Goal: Information Seeking & Learning: Learn about a topic

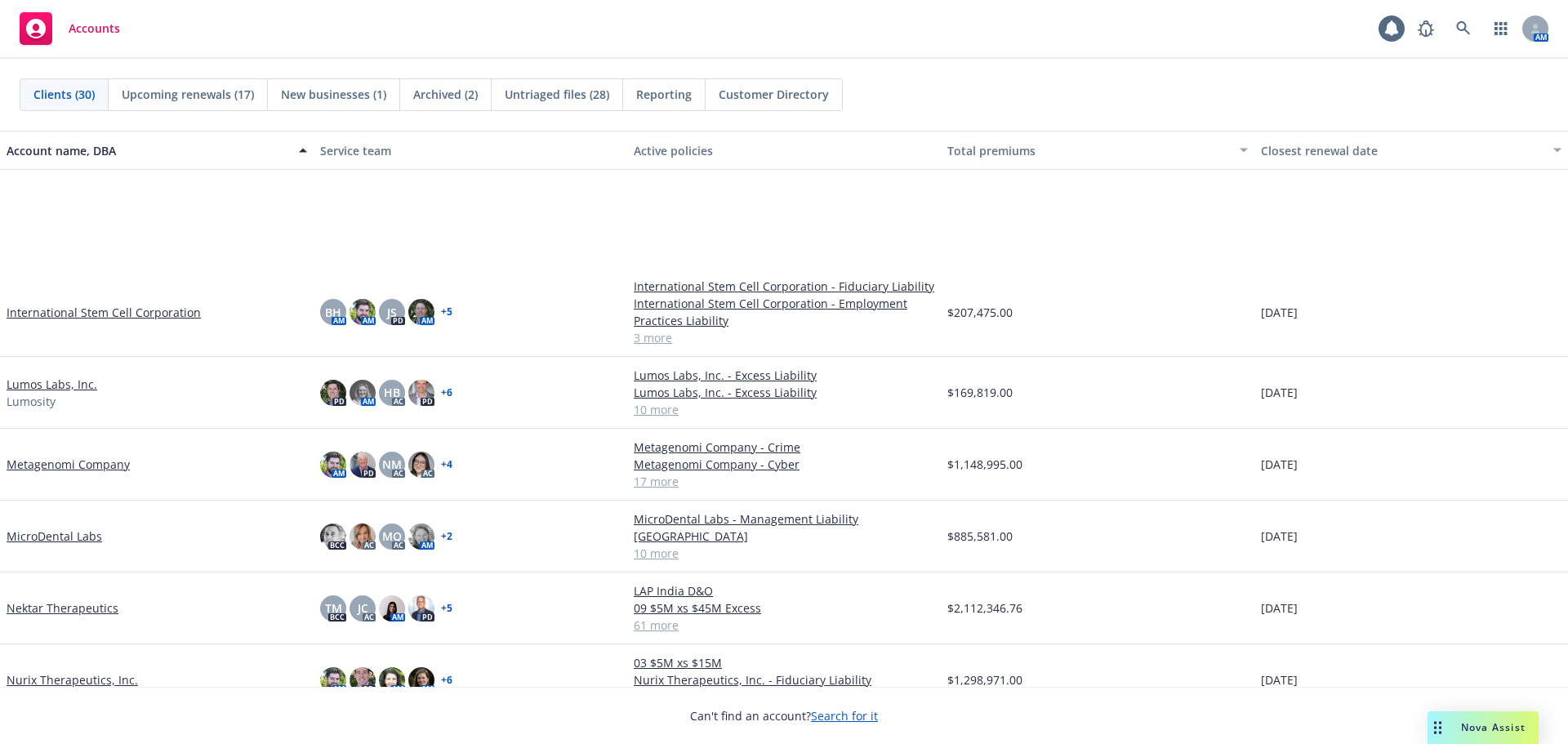
scroll to position [980, 0]
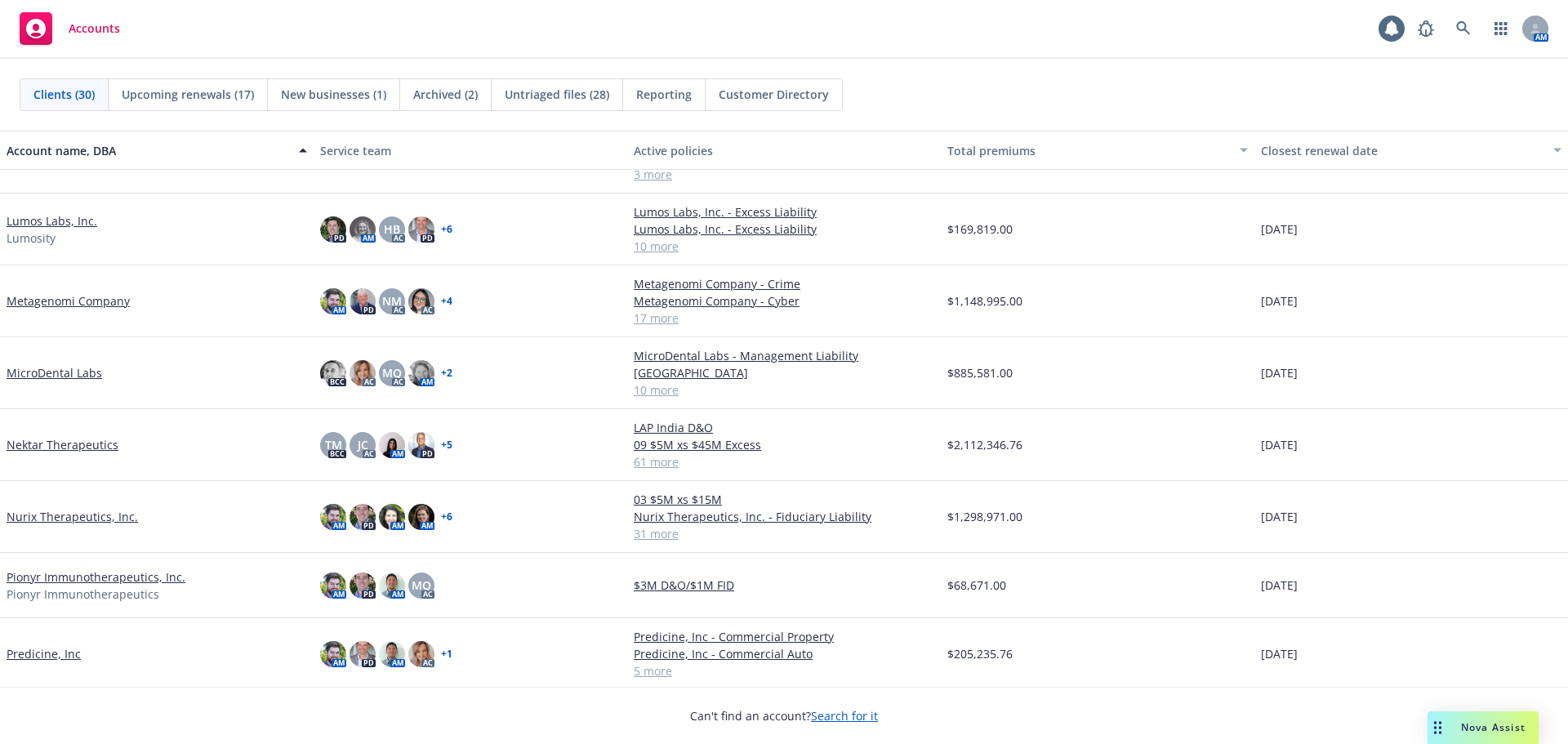
click at [78, 373] on link "MicroDental Labs" at bounding box center [55, 372] width 96 height 18
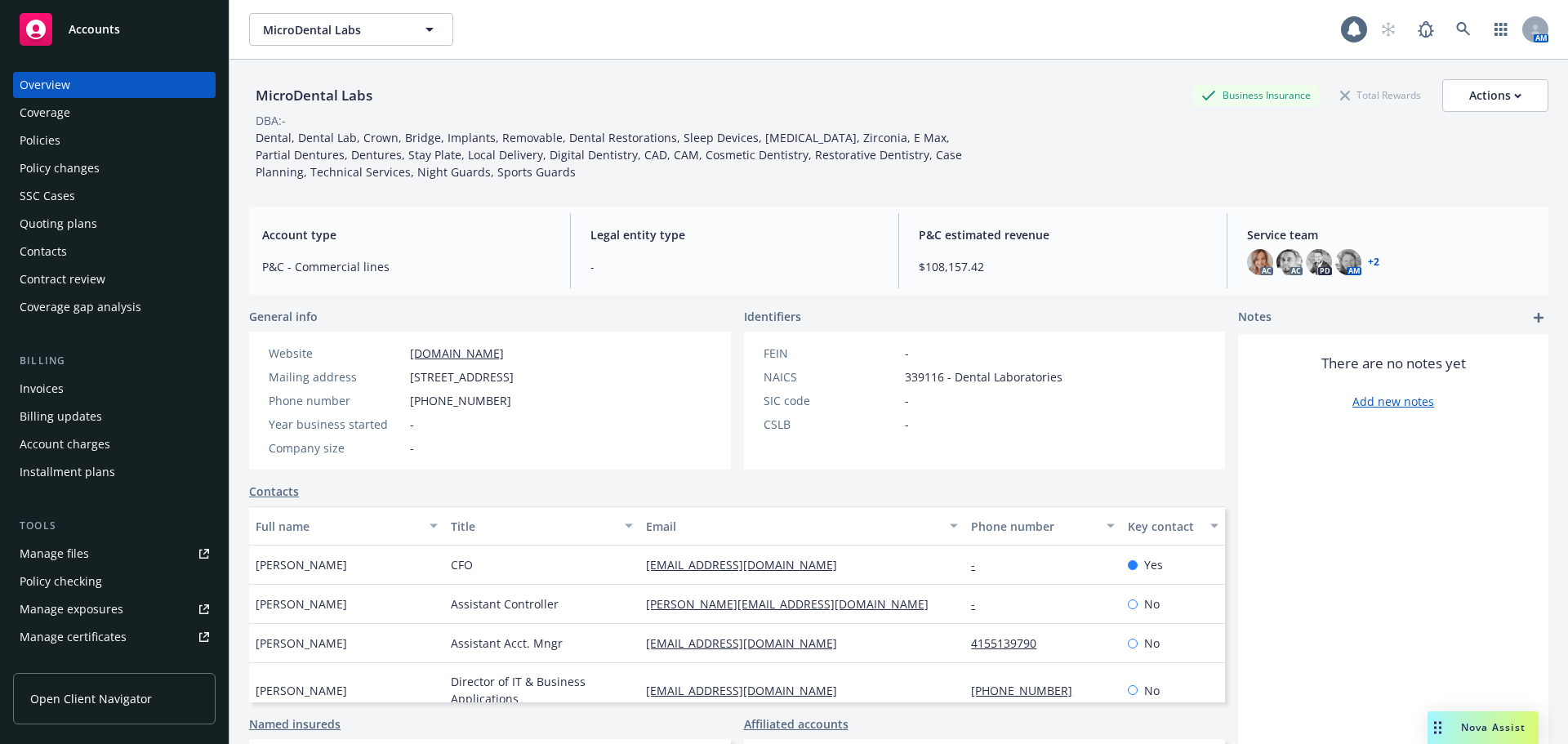
click at [80, 142] on div "Policies" at bounding box center [114, 140] width 189 height 26
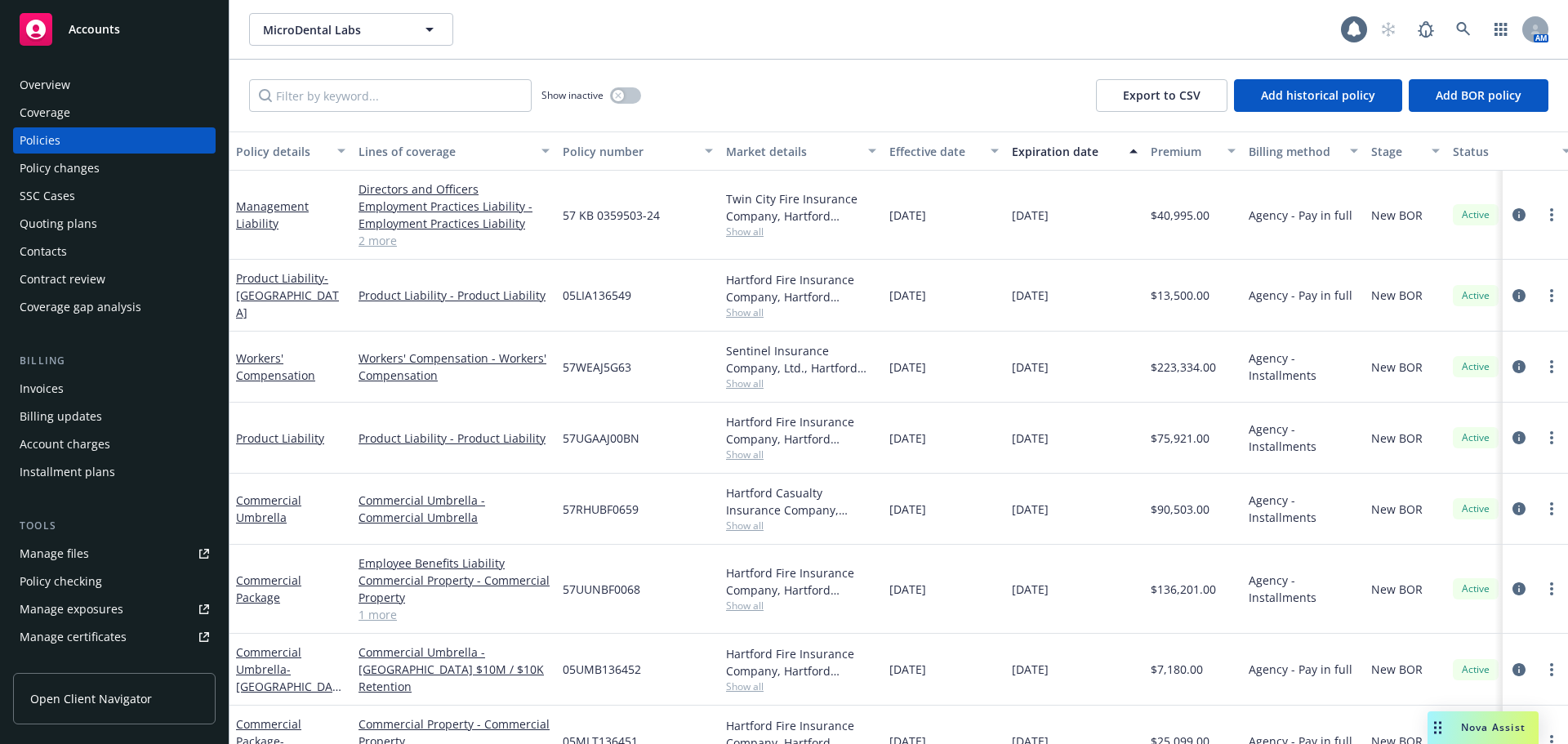
drag, startPoint x: 784, startPoint y: 6, endPoint x: 752, endPoint y: 49, distance: 53.6
click at [784, 6] on div "MicroDental Labs MicroDental Labs 1 AM" at bounding box center [899, 29] width 1339 height 59
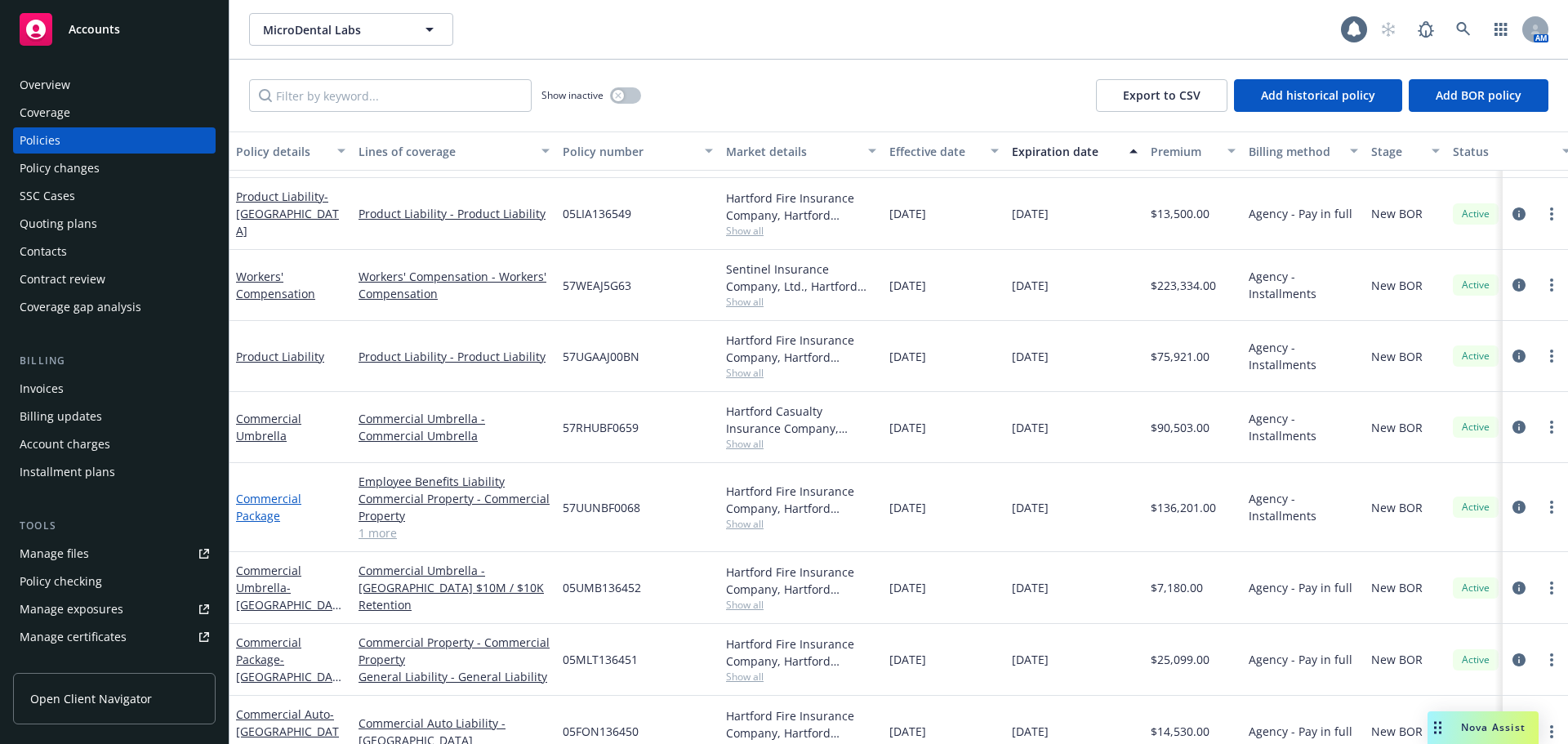
click at [289, 500] on link "Commercial Package" at bounding box center [268, 506] width 65 height 32
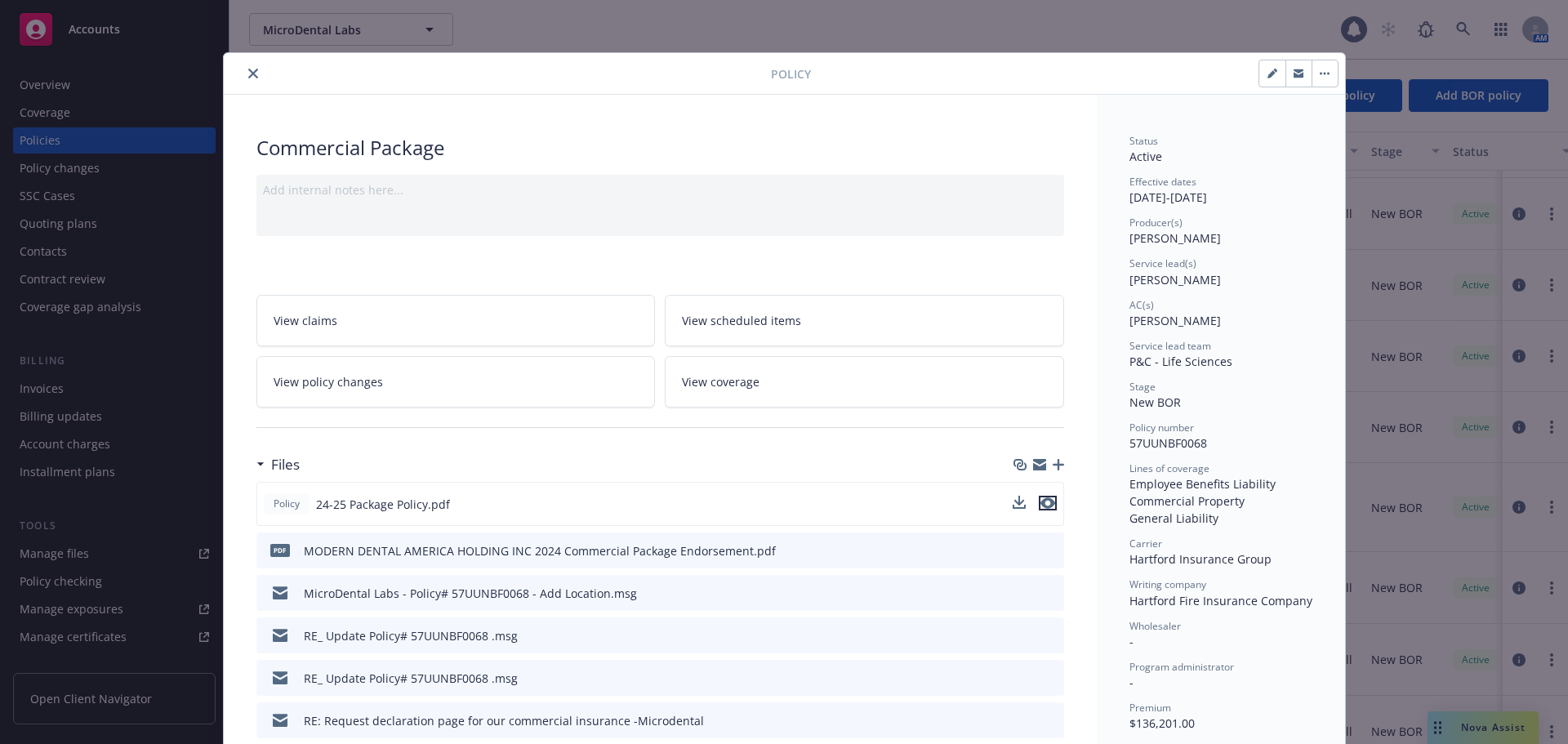
click at [1043, 506] on icon "preview file" at bounding box center [1048, 503] width 15 height 12
click at [243, 76] on button "close" at bounding box center [253, 73] width 20 height 20
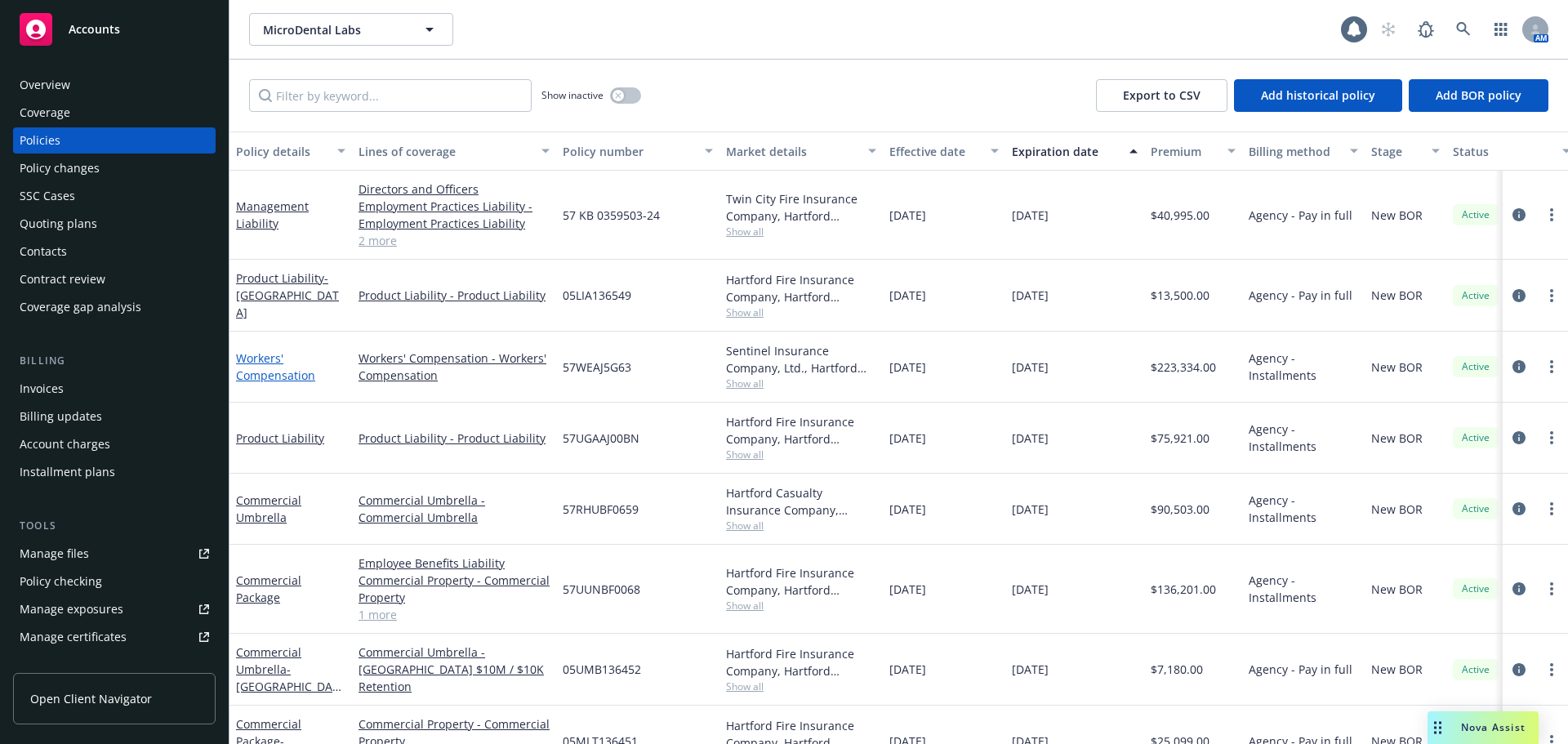
click at [299, 374] on link "Workers' Compensation" at bounding box center [275, 366] width 79 height 32
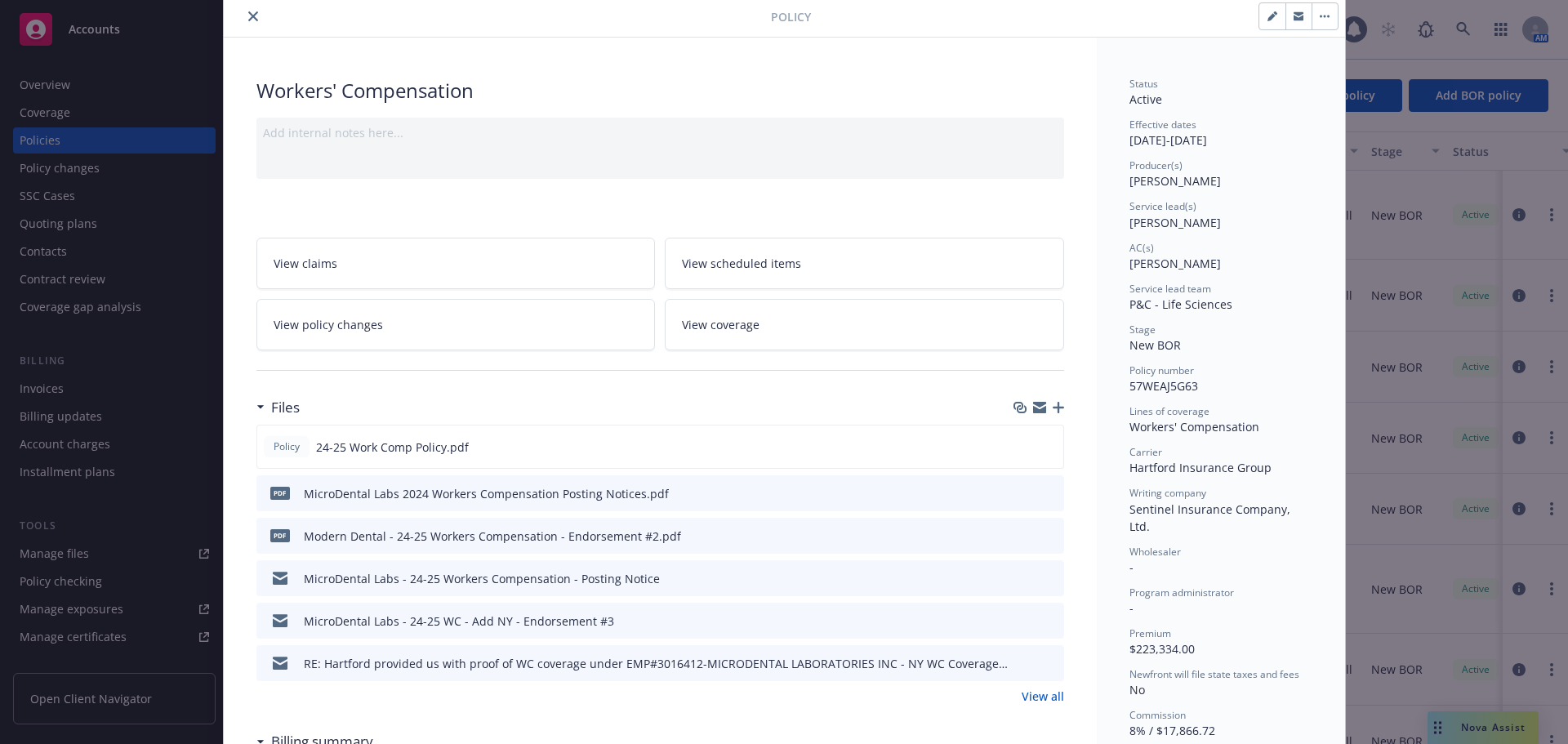
scroll to position [82, 0]
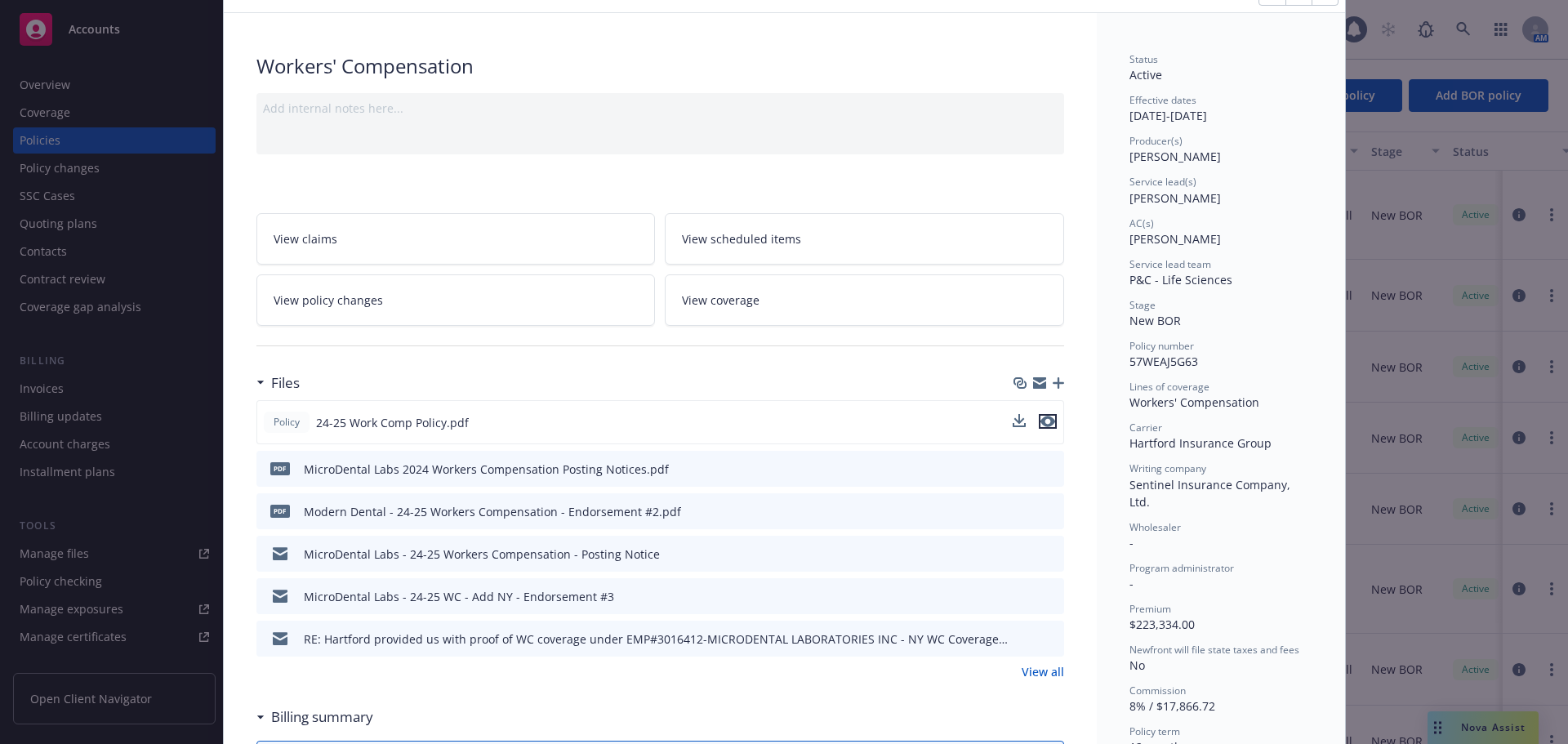
click at [1045, 420] on icon "preview file" at bounding box center [1048, 421] width 15 height 12
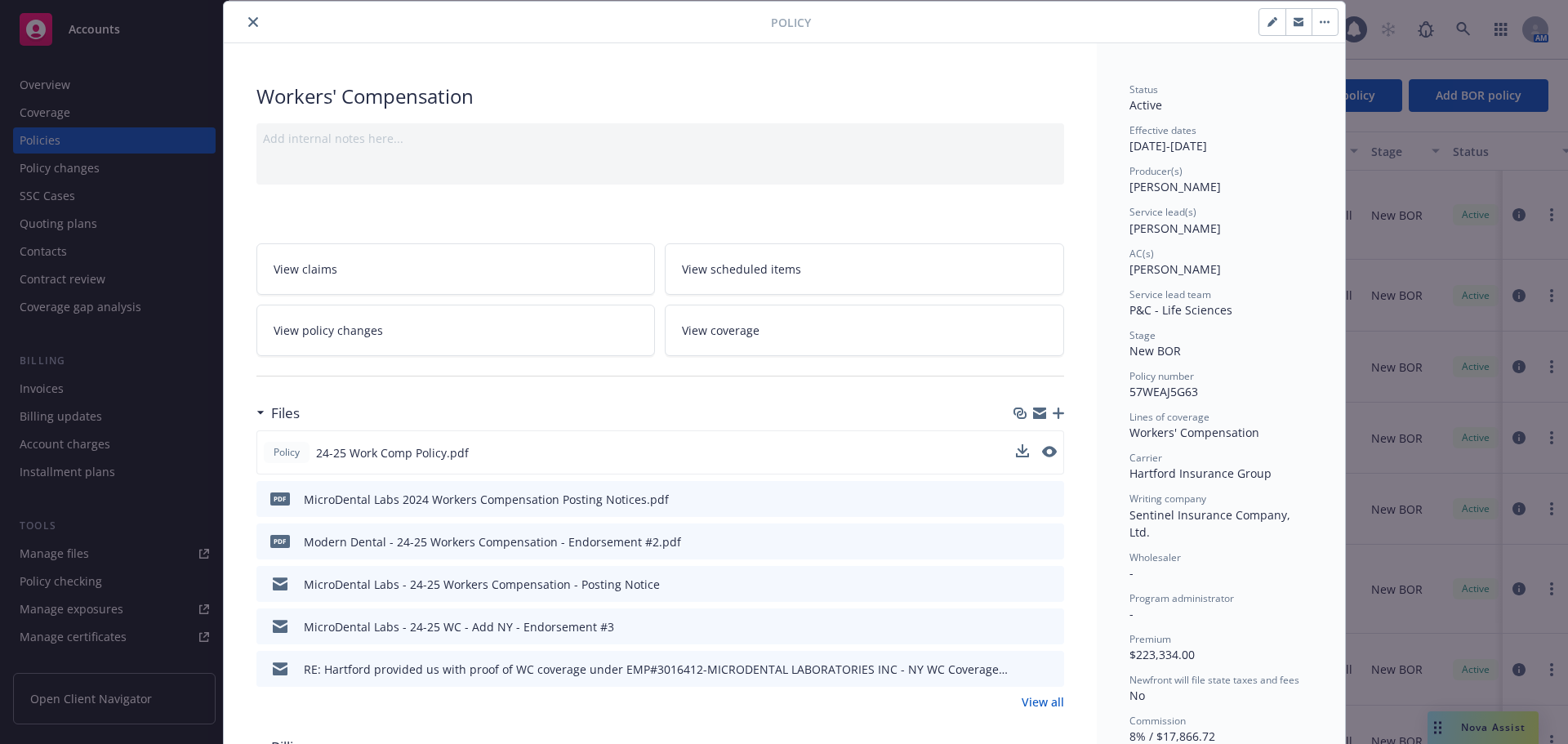
scroll to position [0, 0]
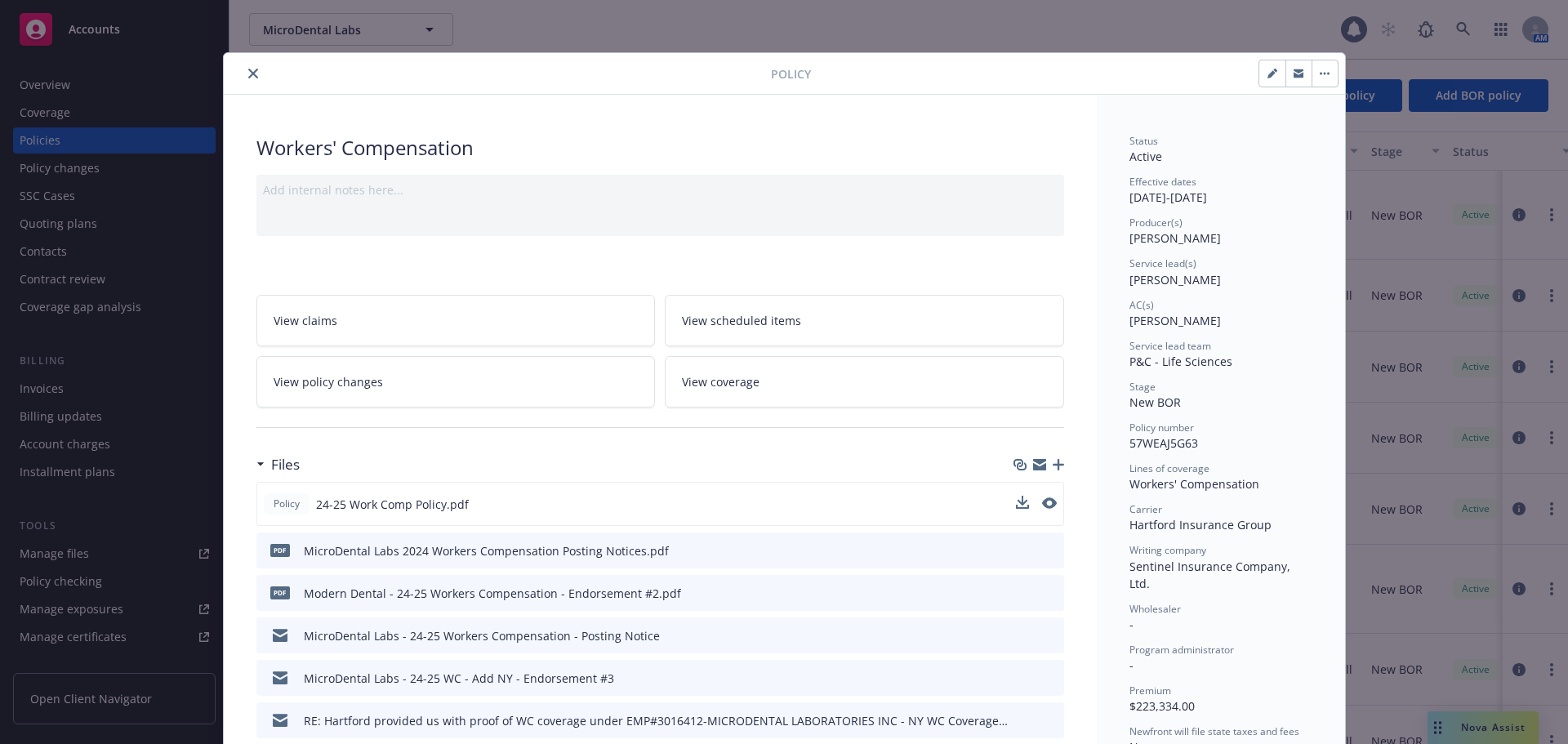
click at [249, 68] on icon "close" at bounding box center [254, 73] width 10 height 10
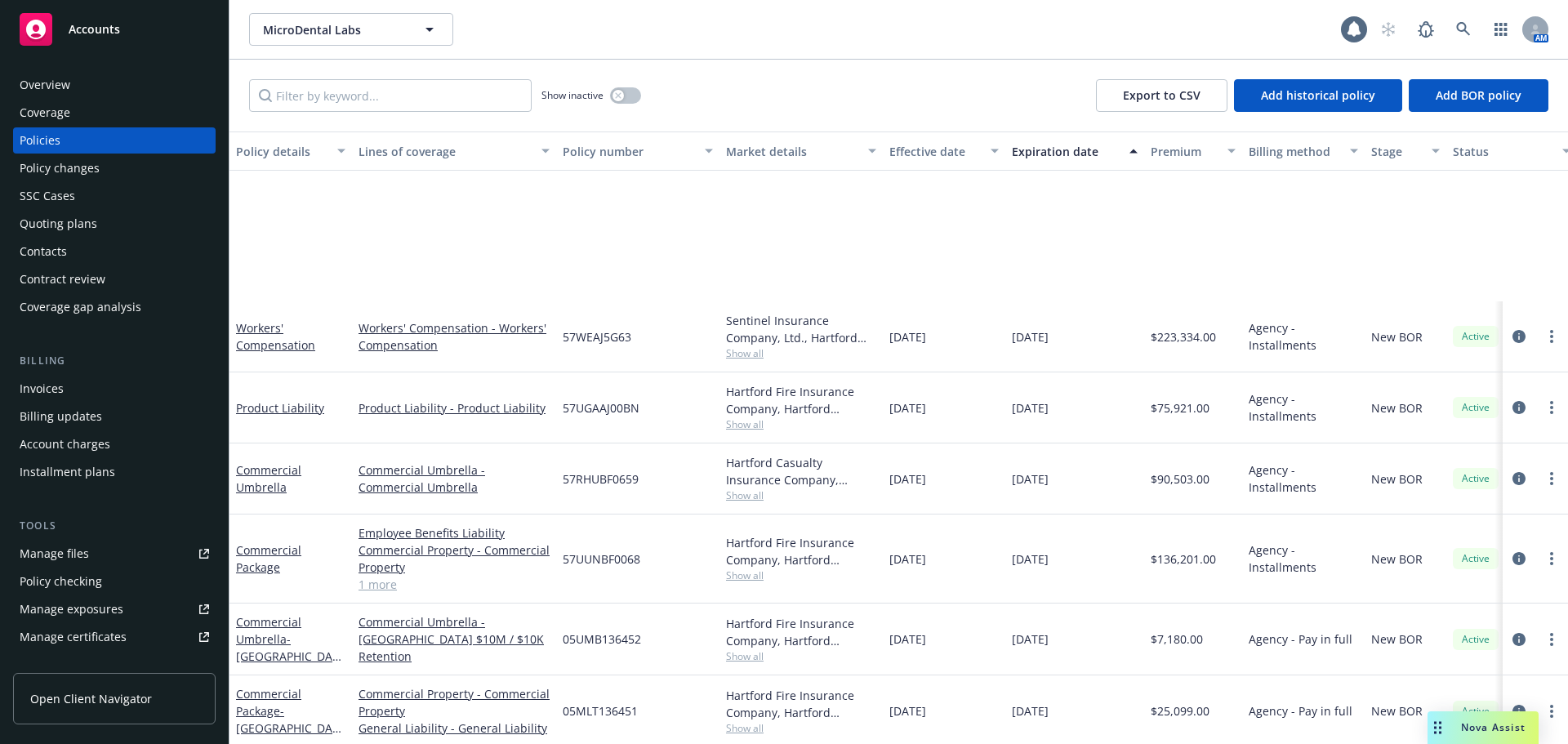
scroll to position [294, 0]
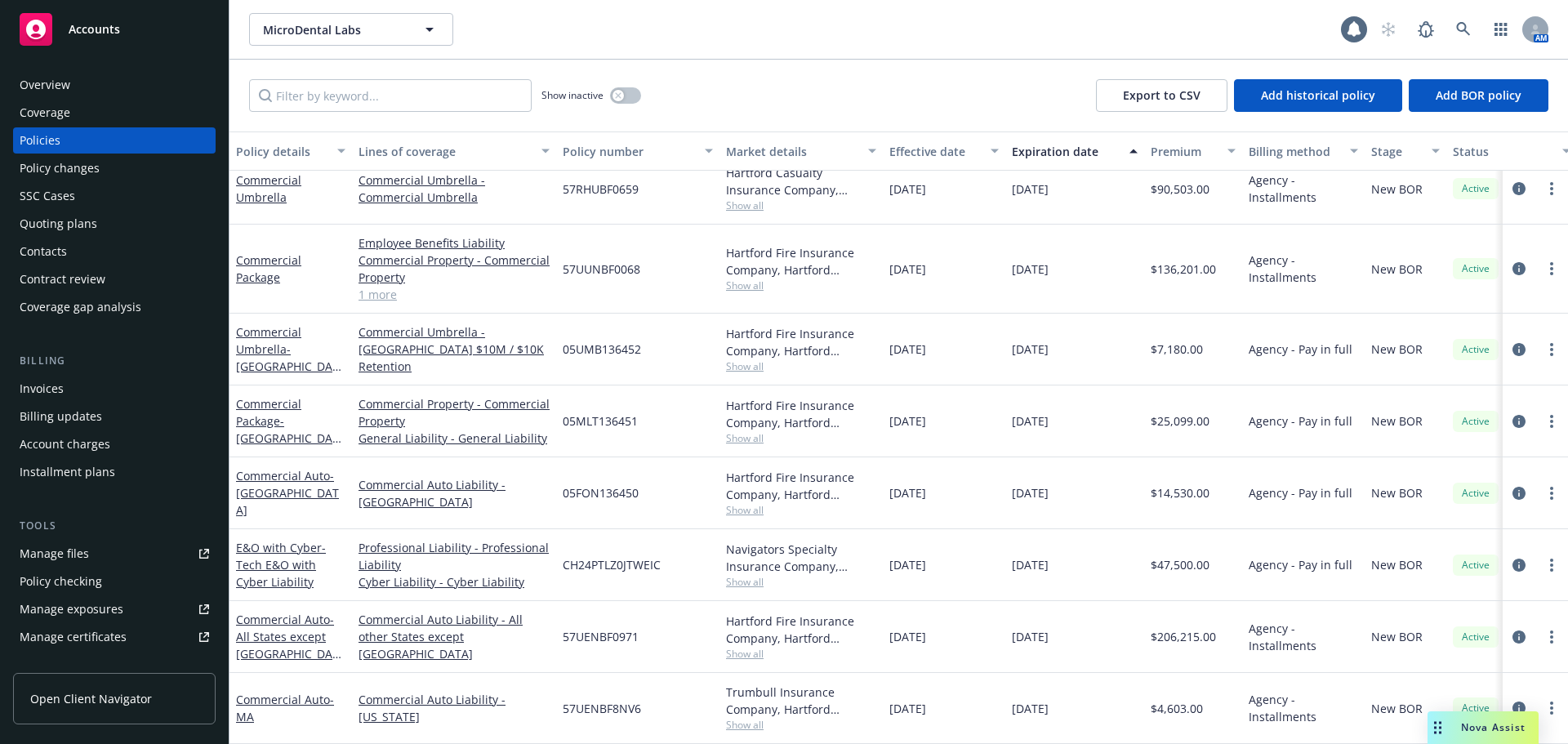
click at [534, 505] on div "Commercial Auto Liability - [GEOGRAPHIC_DATA]" at bounding box center [454, 493] width 204 height 72
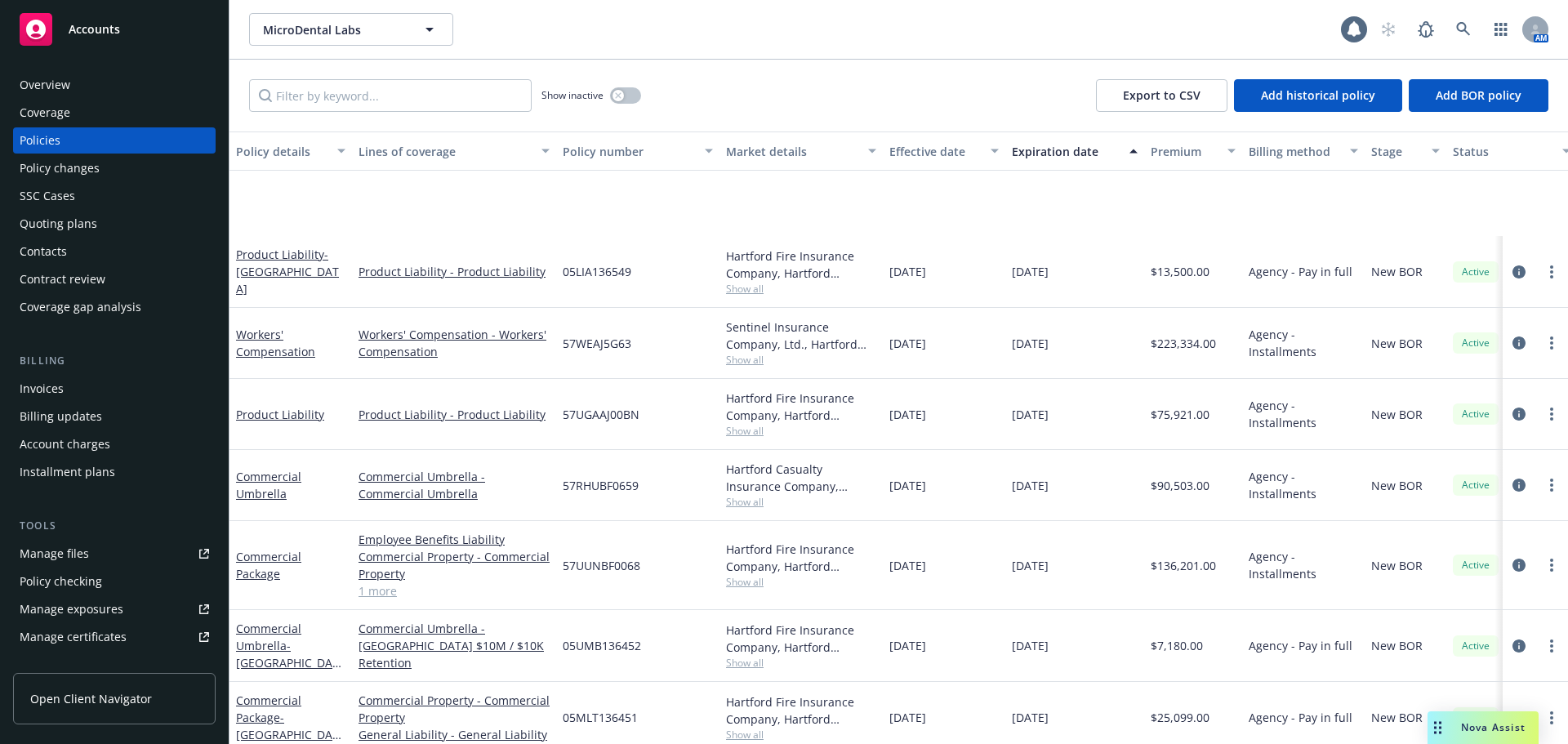
scroll to position [163, 0]
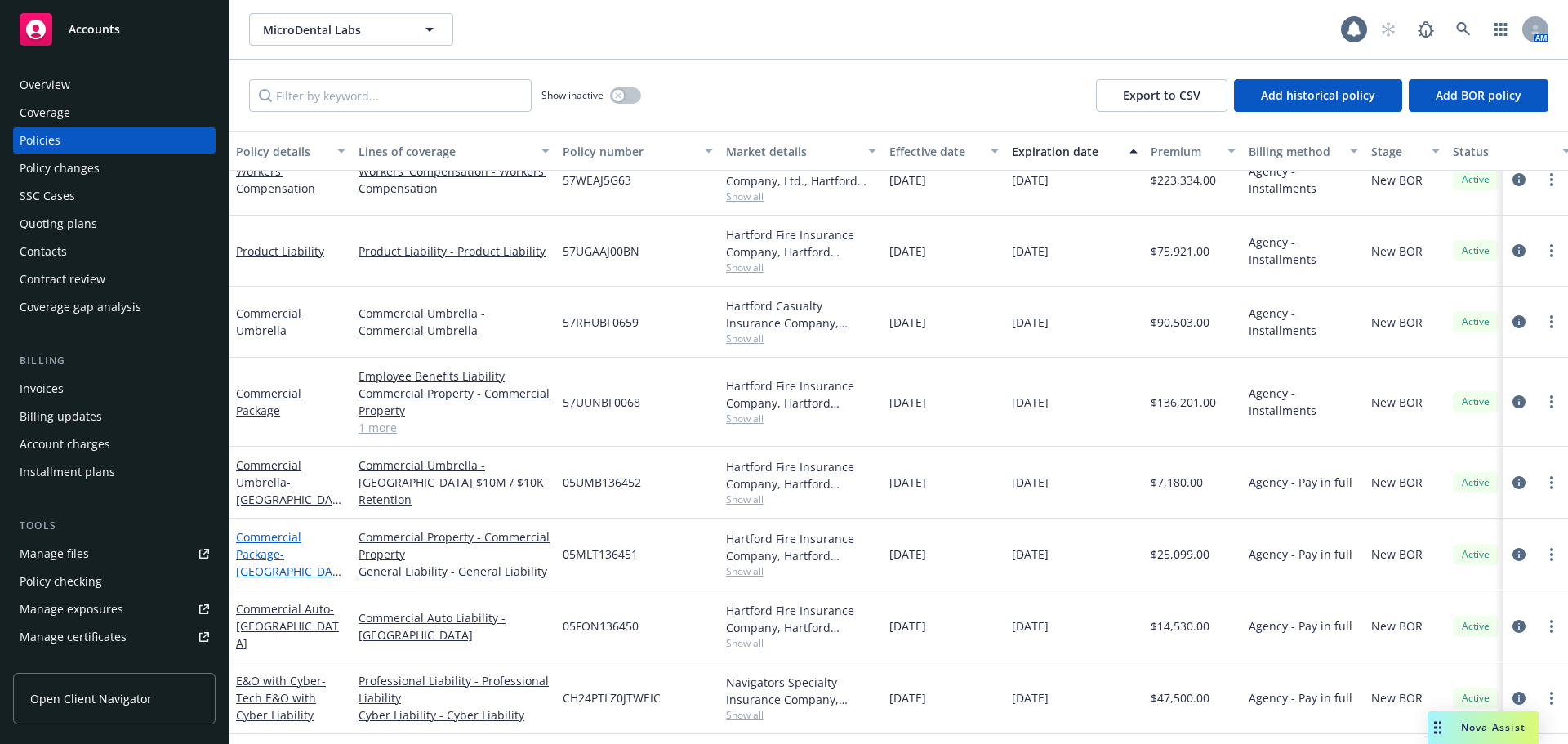
click at [268, 563] on link "Commercial Package - [GEOGRAPHIC_DATA]" at bounding box center [287, 562] width 102 height 67
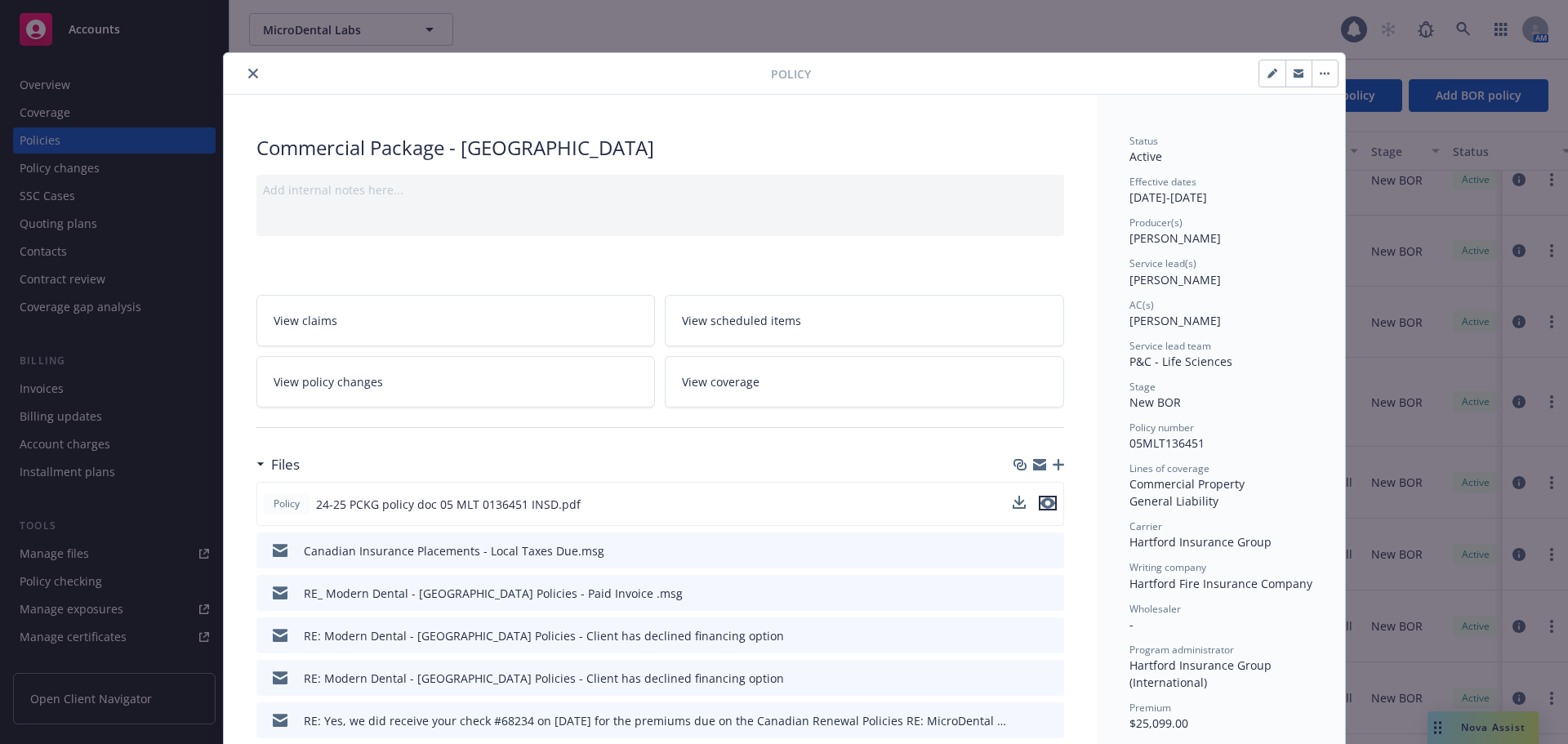
click at [1045, 503] on icon "preview file" at bounding box center [1048, 503] width 15 height 12
click at [252, 70] on button "close" at bounding box center [253, 73] width 20 height 20
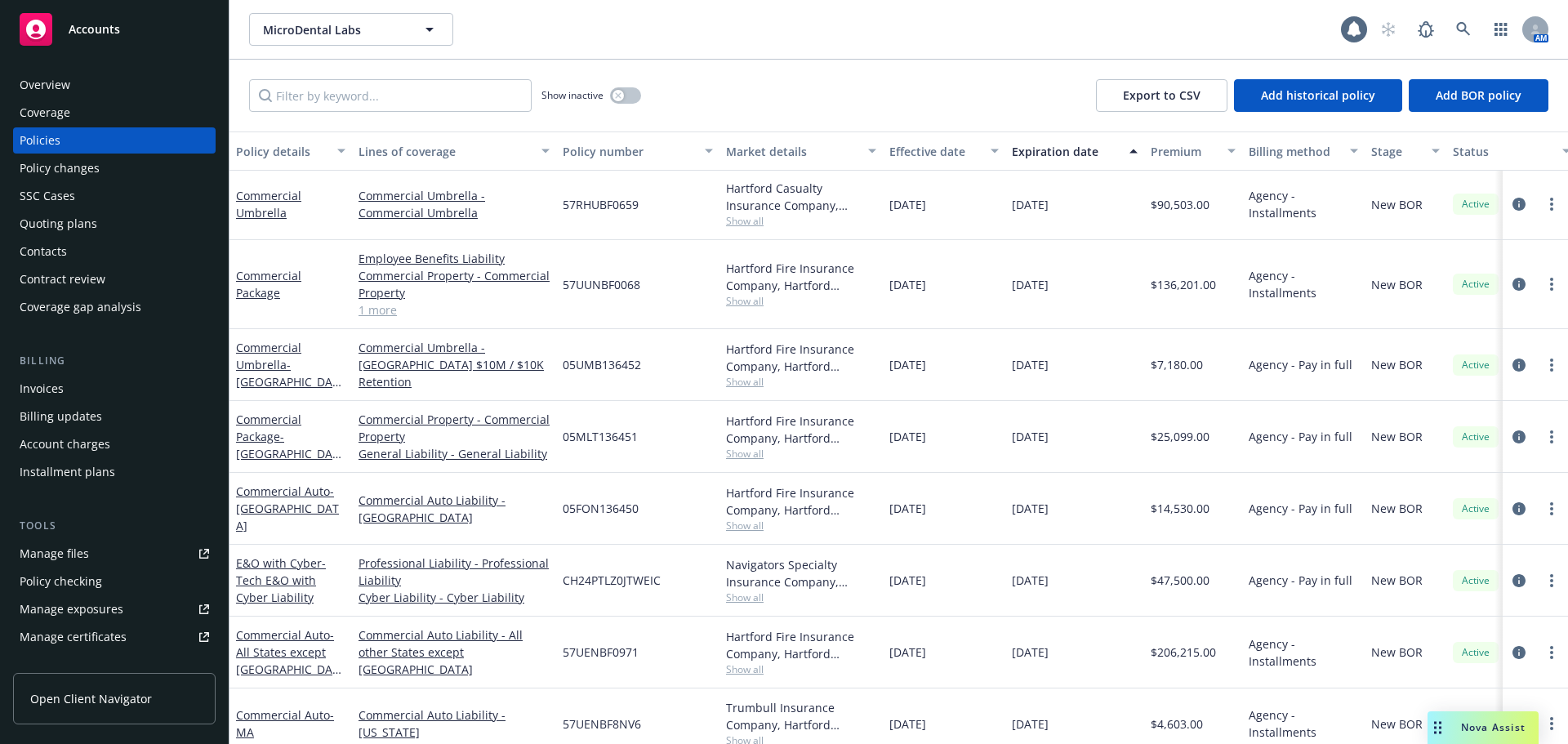
scroll to position [294, 0]
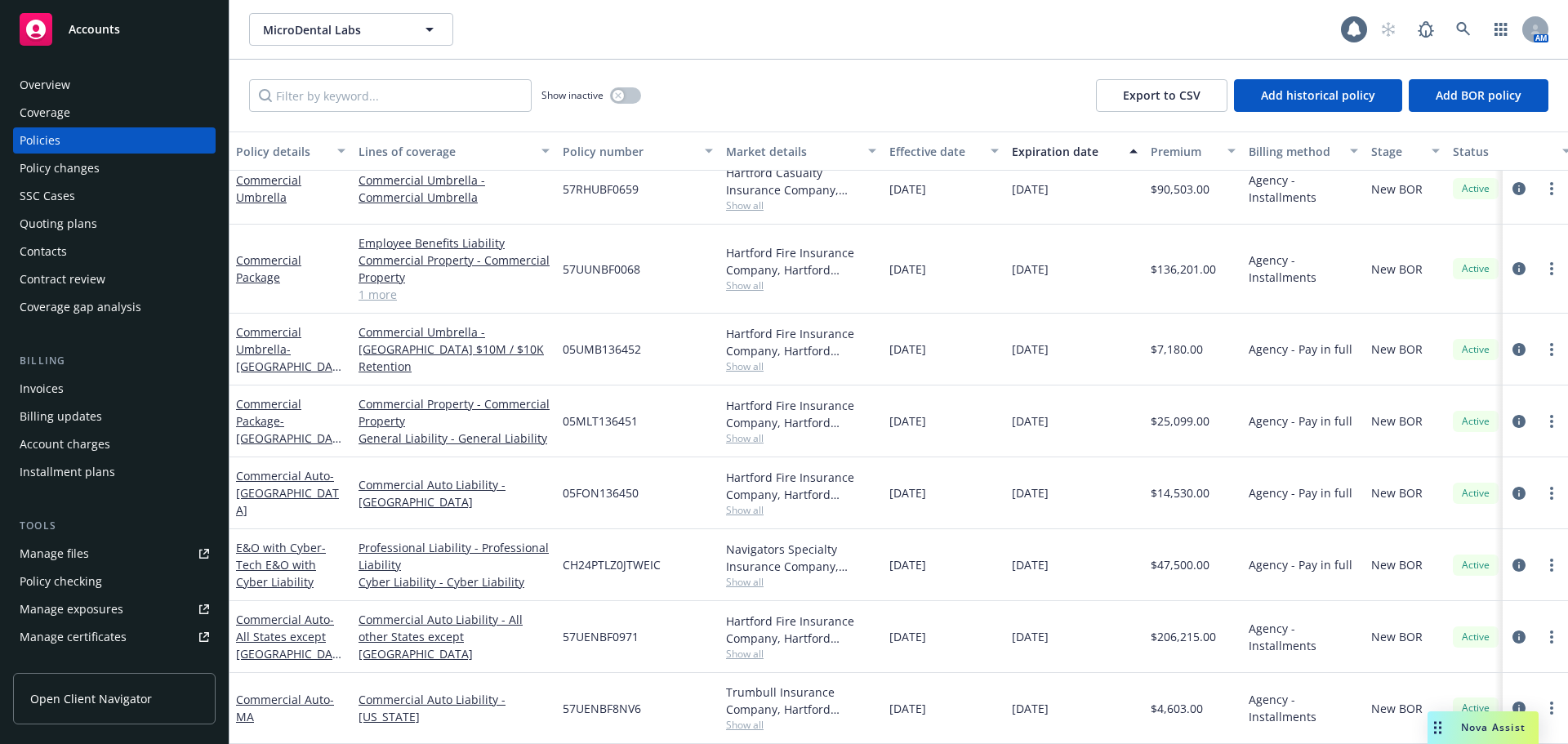
drag, startPoint x: 424, startPoint y: 617, endPoint x: 487, endPoint y: 659, distance: 75.7
click at [487, 659] on div "Commercial Auto Liability - All other States except [GEOGRAPHIC_DATA]" at bounding box center [454, 637] width 204 height 72
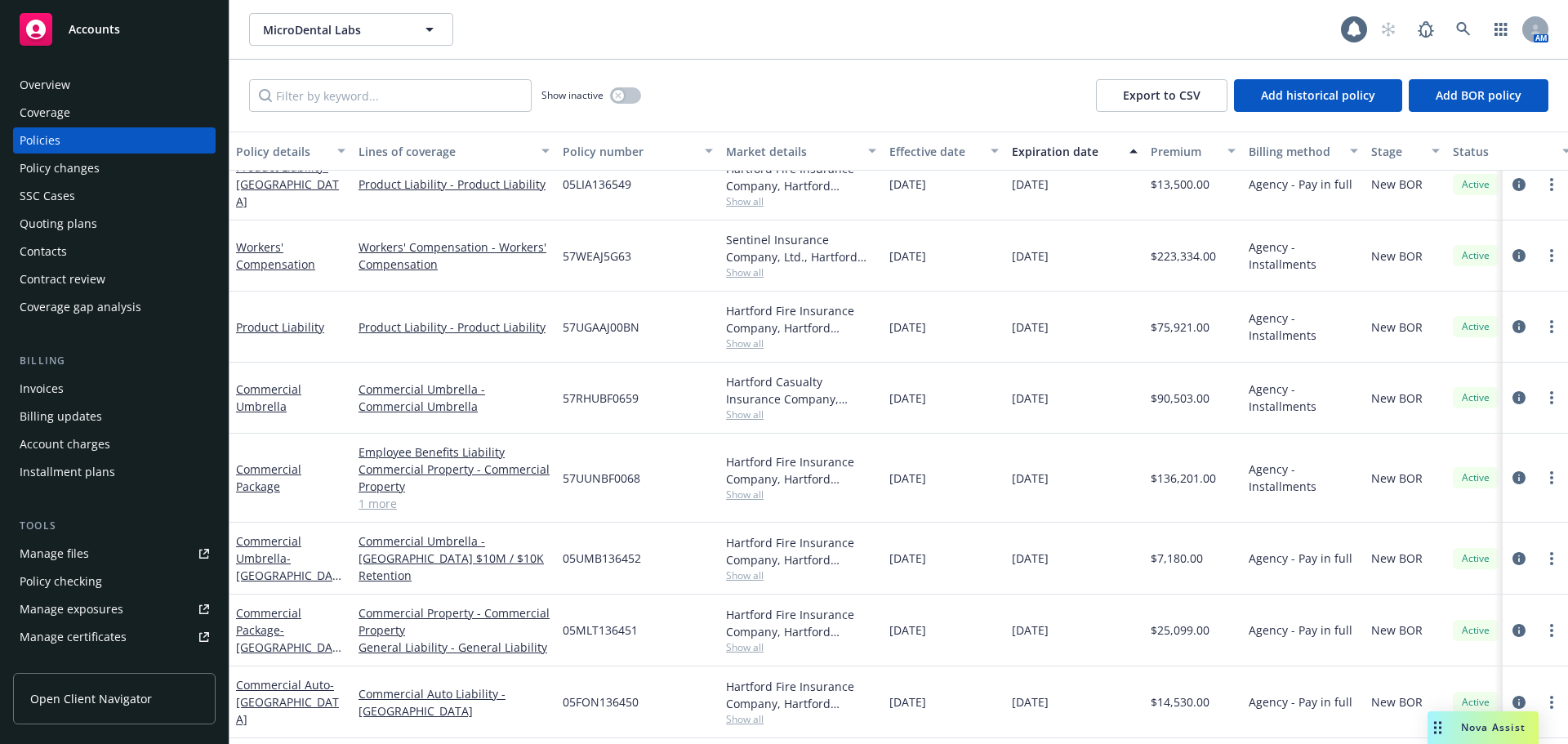
scroll to position [163, 0]
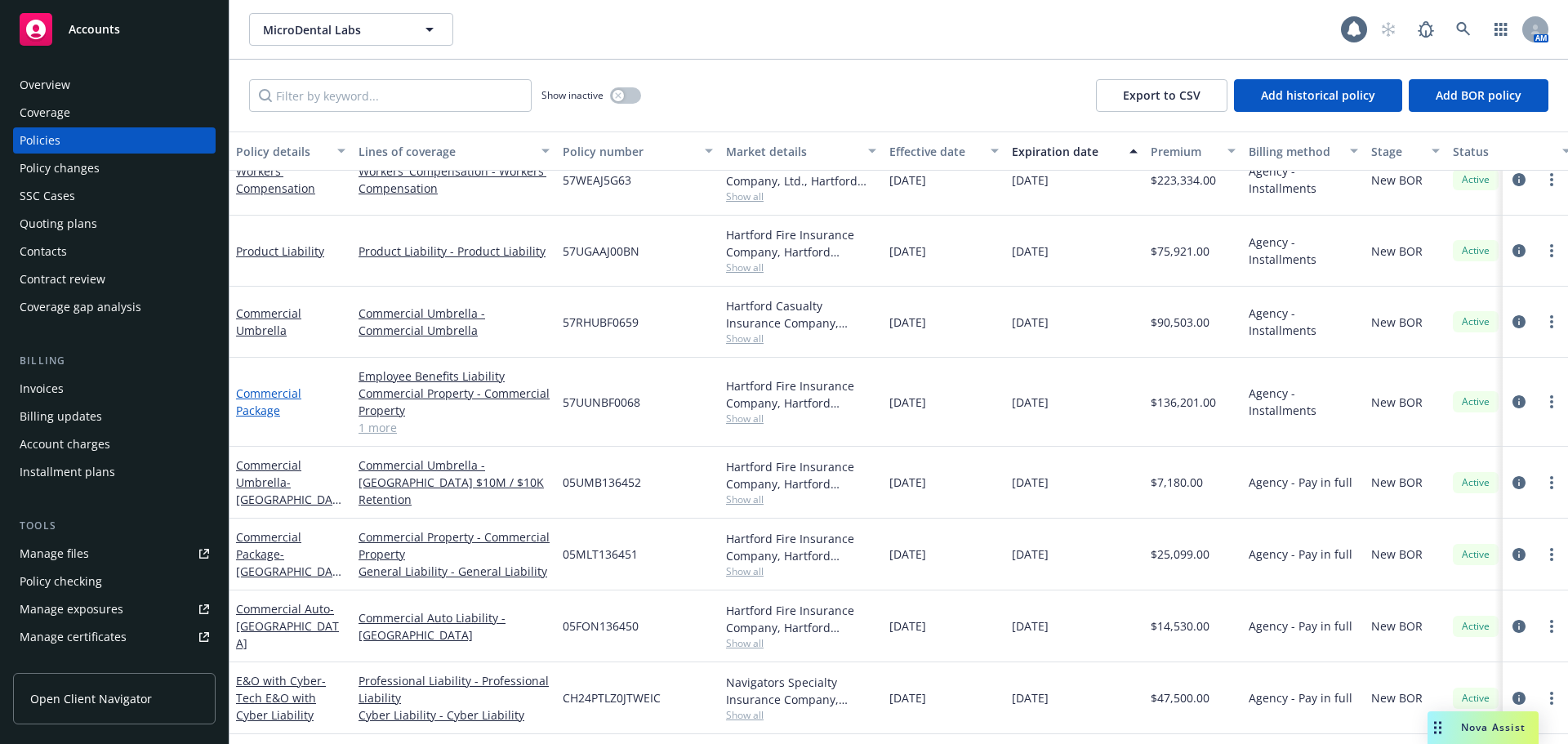
click at [259, 393] on link "Commercial Package" at bounding box center [268, 401] width 65 height 32
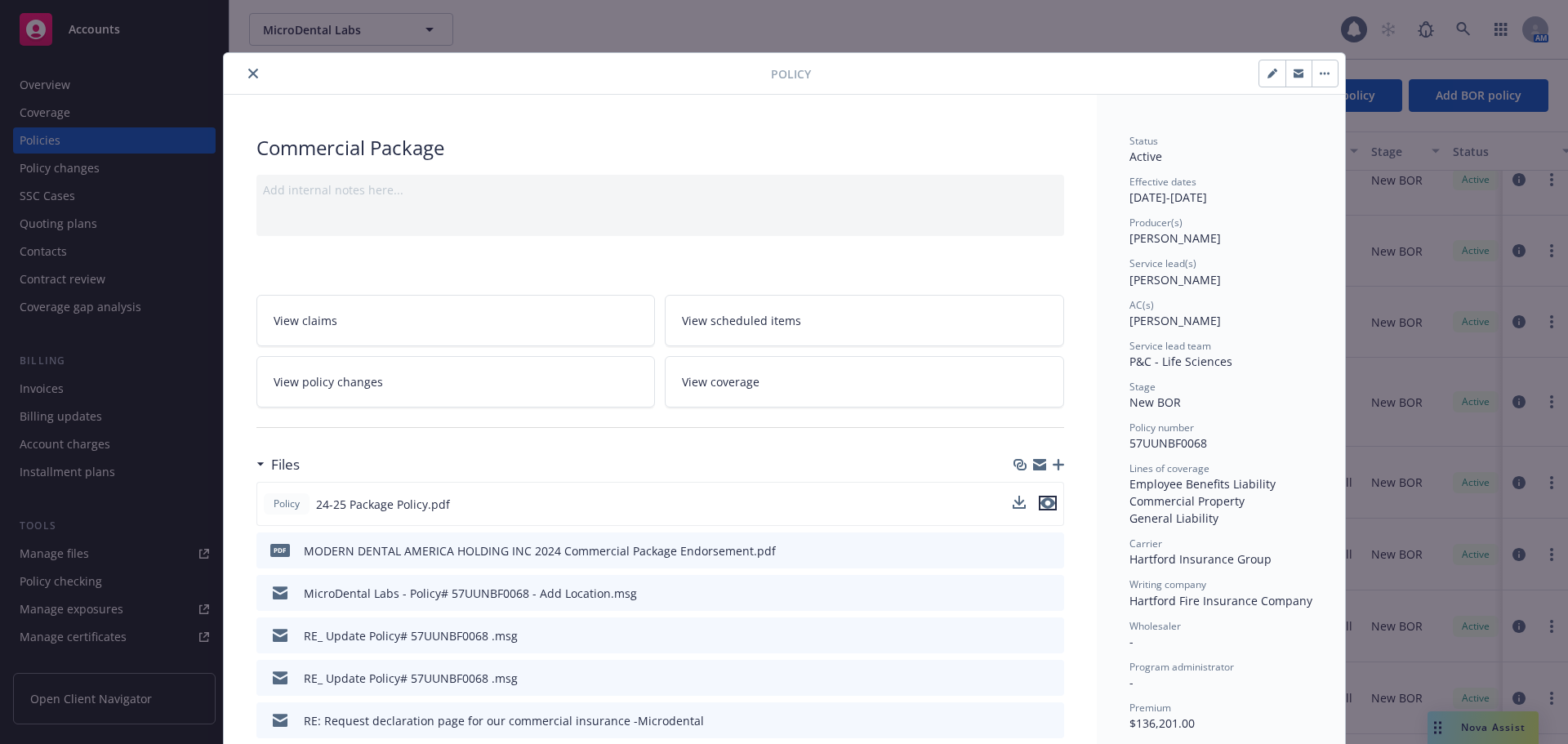
click at [1041, 501] on icon "preview file" at bounding box center [1048, 503] width 15 height 12
click at [249, 74] on icon "close" at bounding box center [254, 73] width 10 height 10
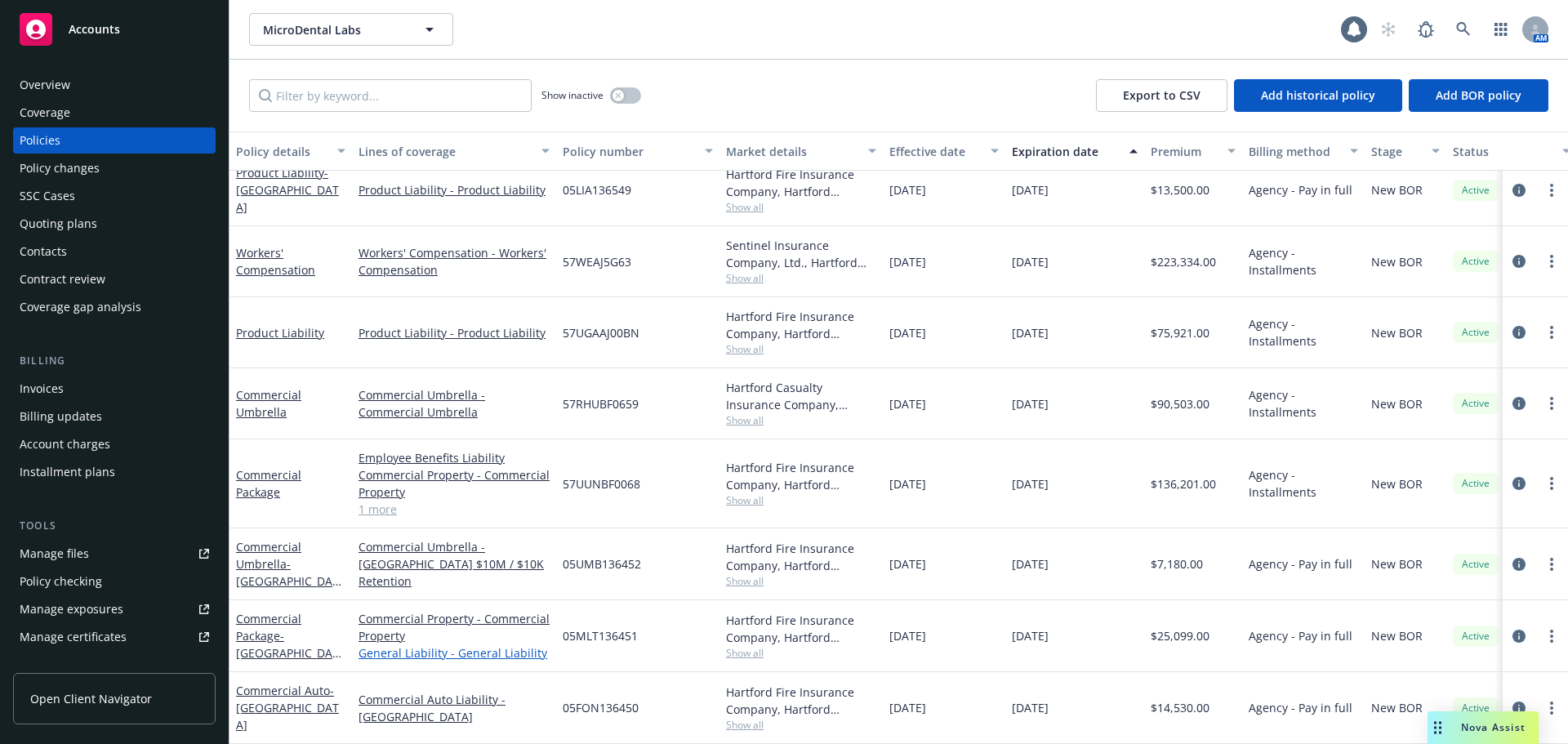
scroll to position [163, 0]
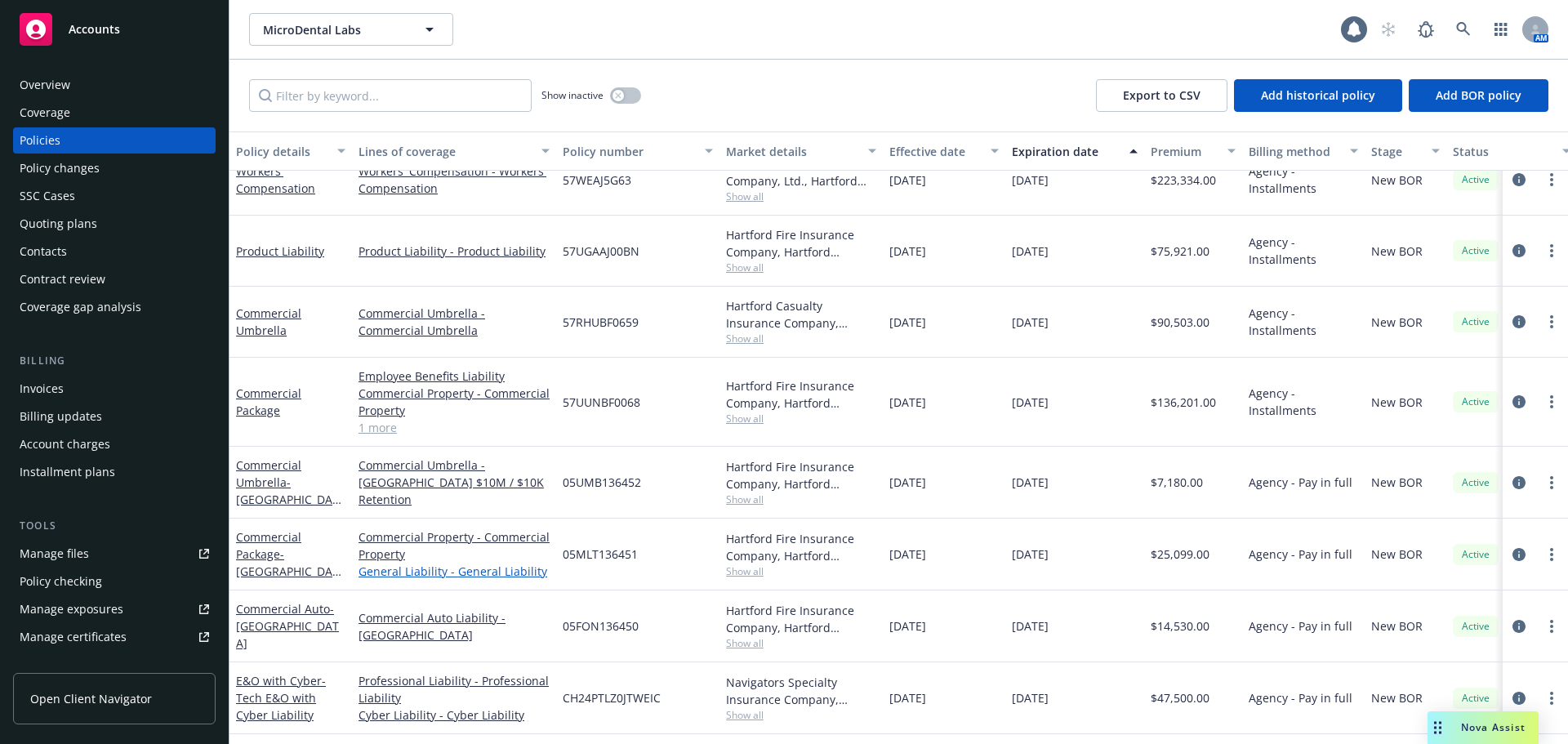
click at [439, 570] on link "General Liability - General Liability" at bounding box center [455, 571] width 191 height 18
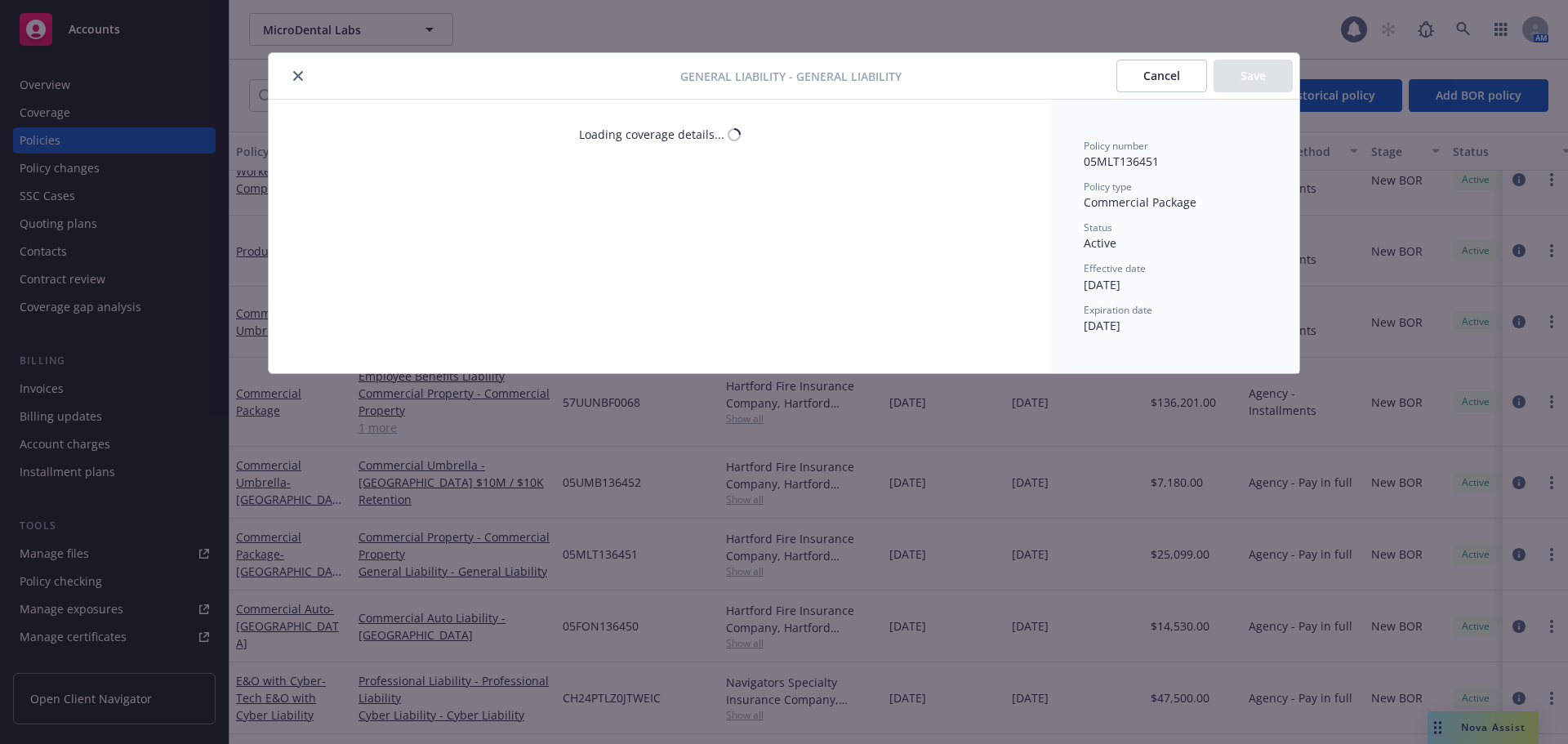
click at [292, 77] on button "close" at bounding box center [299, 76] width 20 height 20
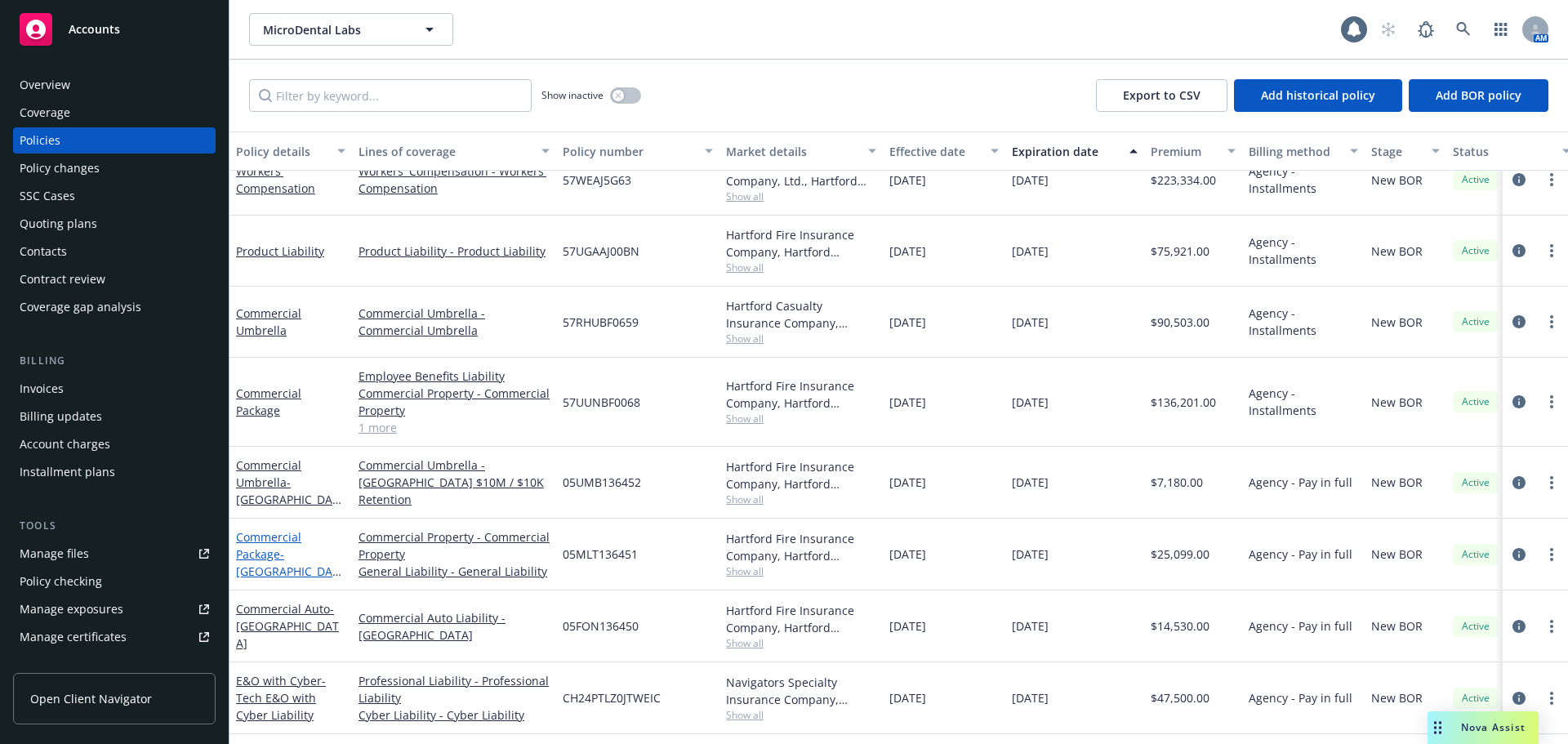
click at [292, 559] on span "- [GEOGRAPHIC_DATA]" at bounding box center [289, 570] width 105 height 50
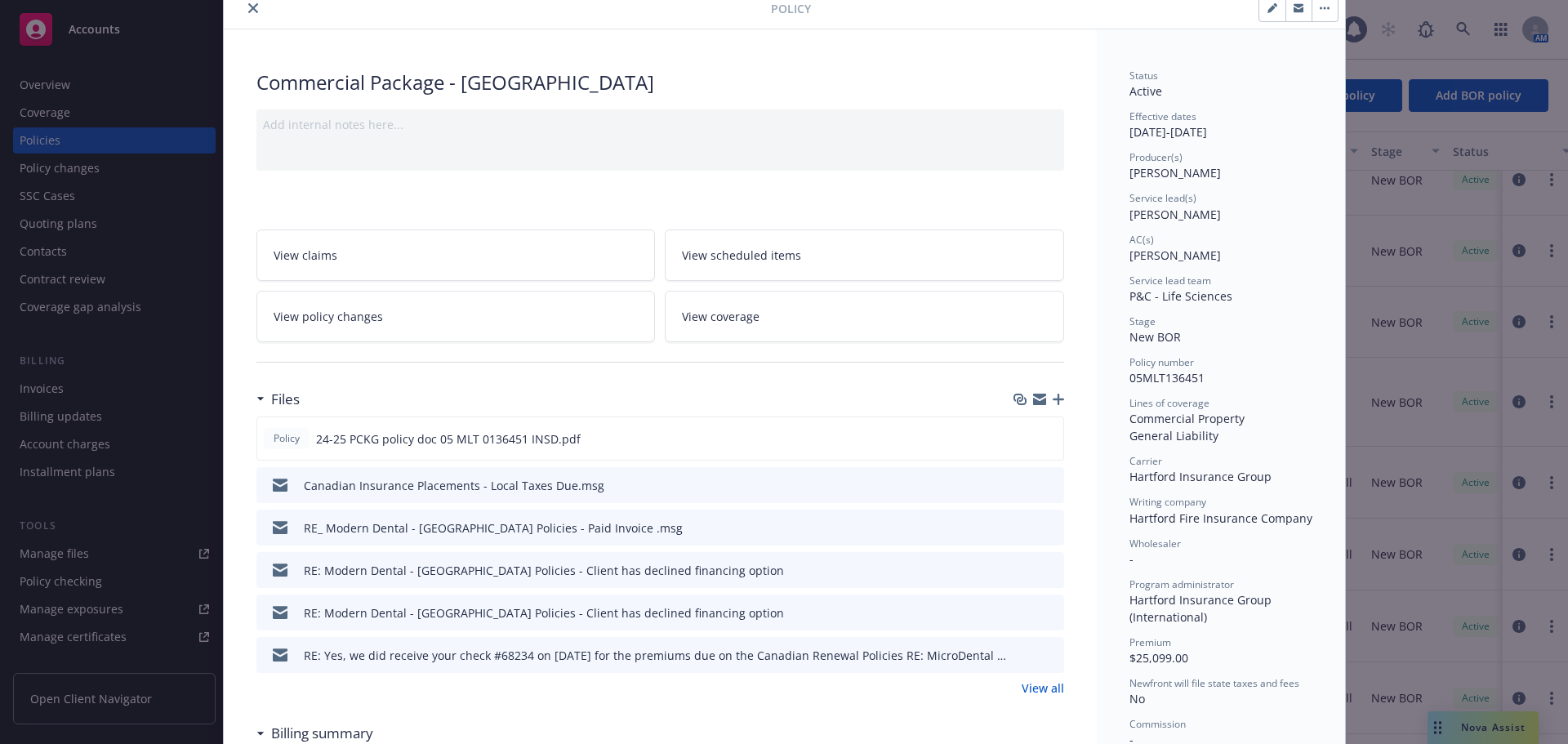
scroll to position [163, 0]
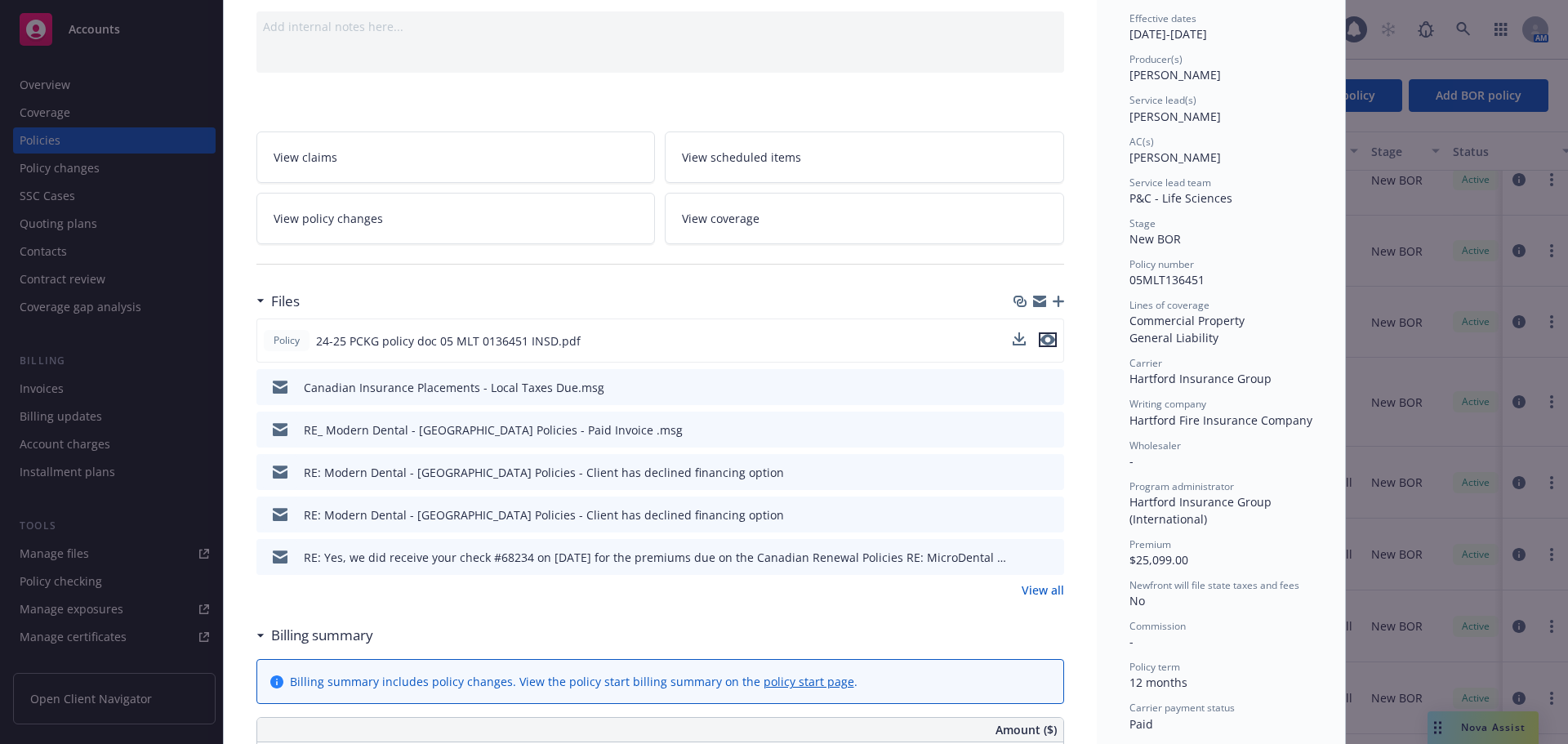
click at [1042, 336] on icon "preview file" at bounding box center [1048, 339] width 15 height 12
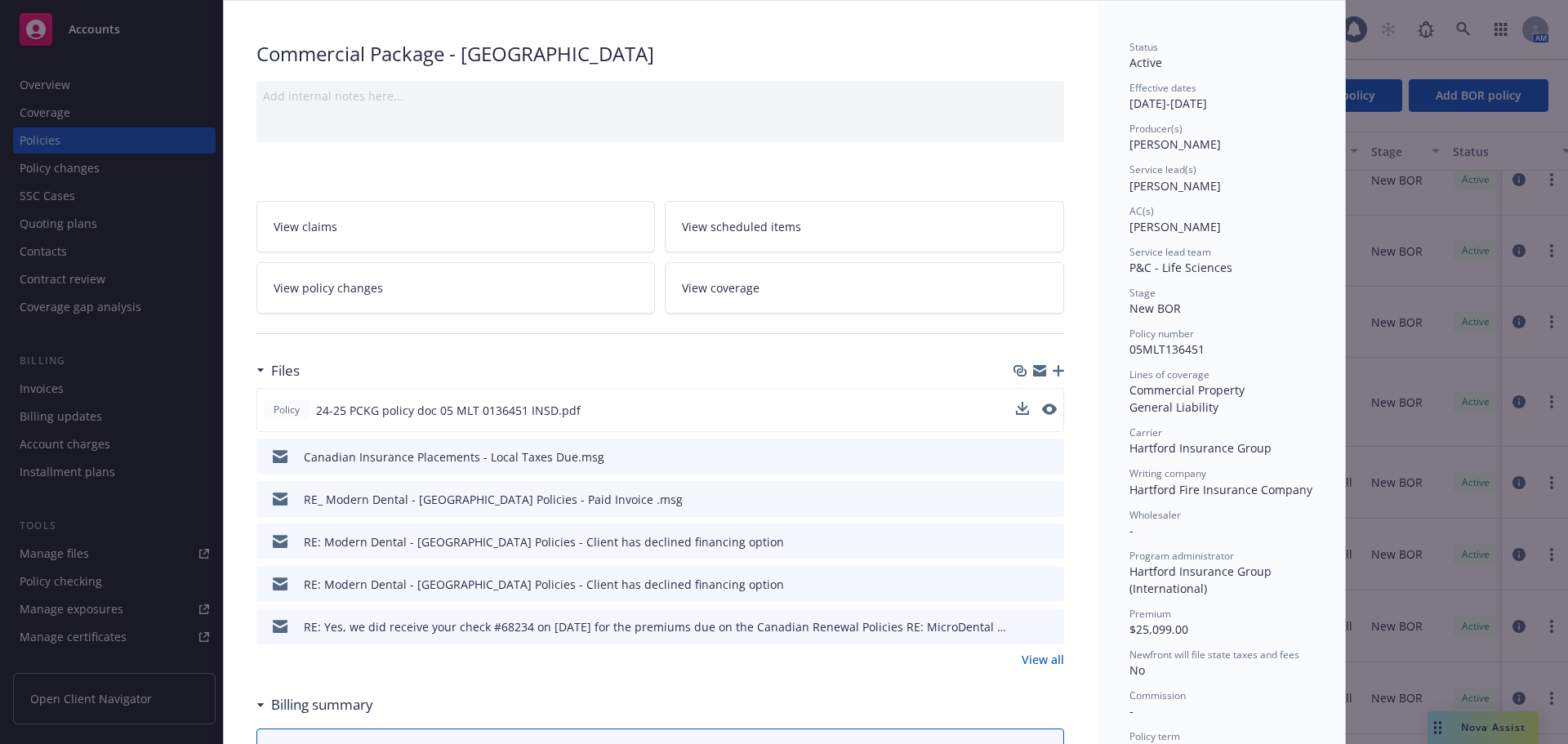
scroll to position [0, 0]
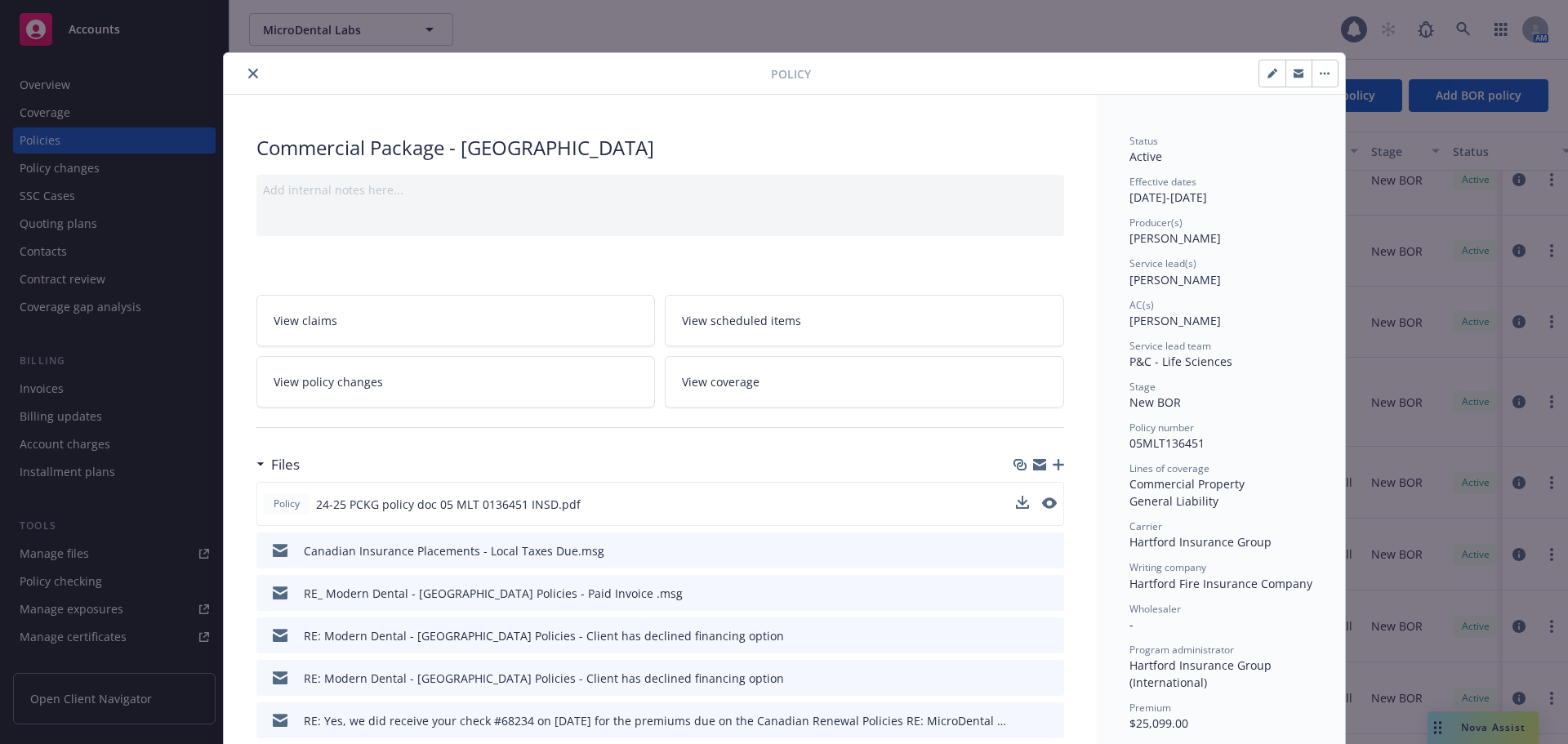
click at [249, 71] on icon "close" at bounding box center [254, 73] width 10 height 10
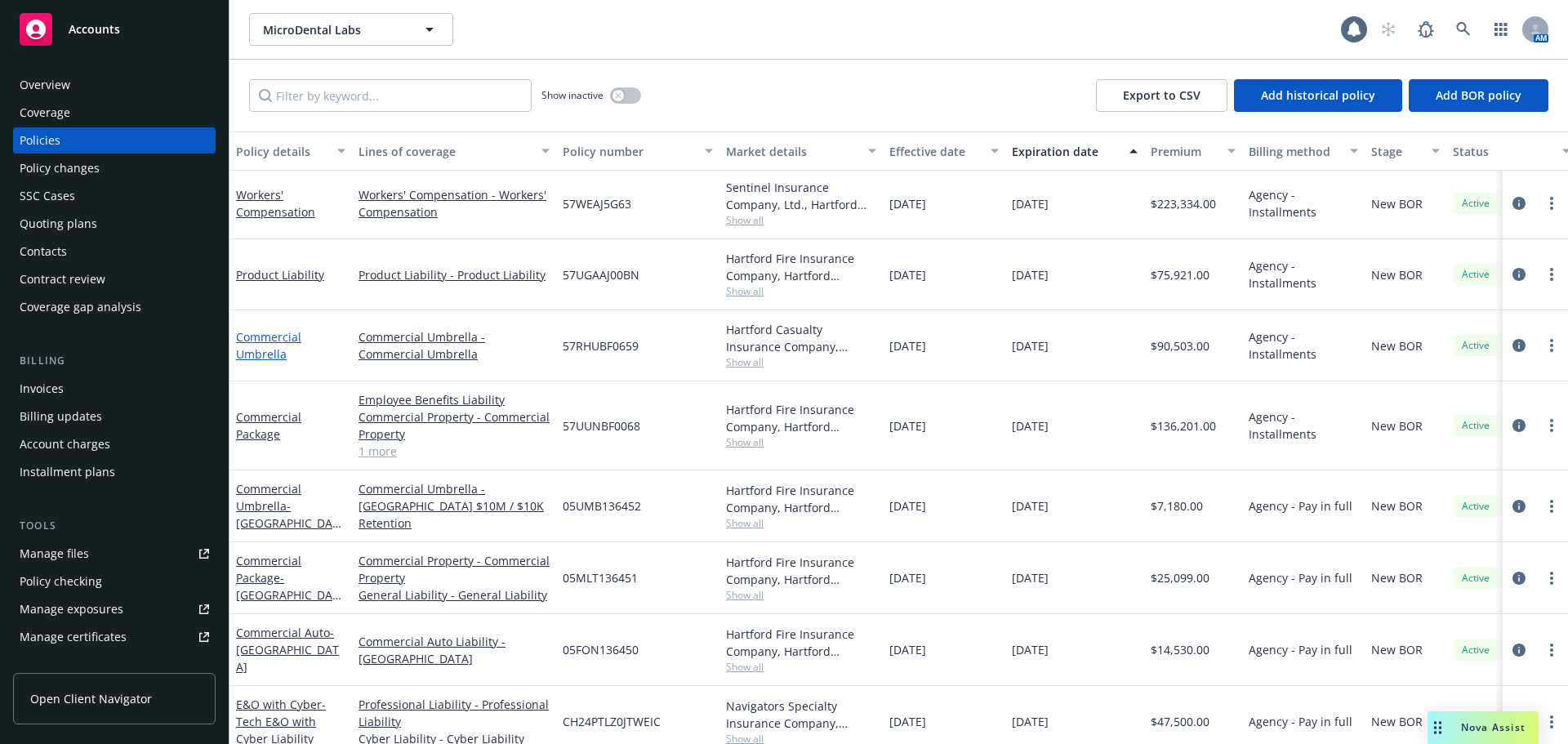
scroll to position [82, 0]
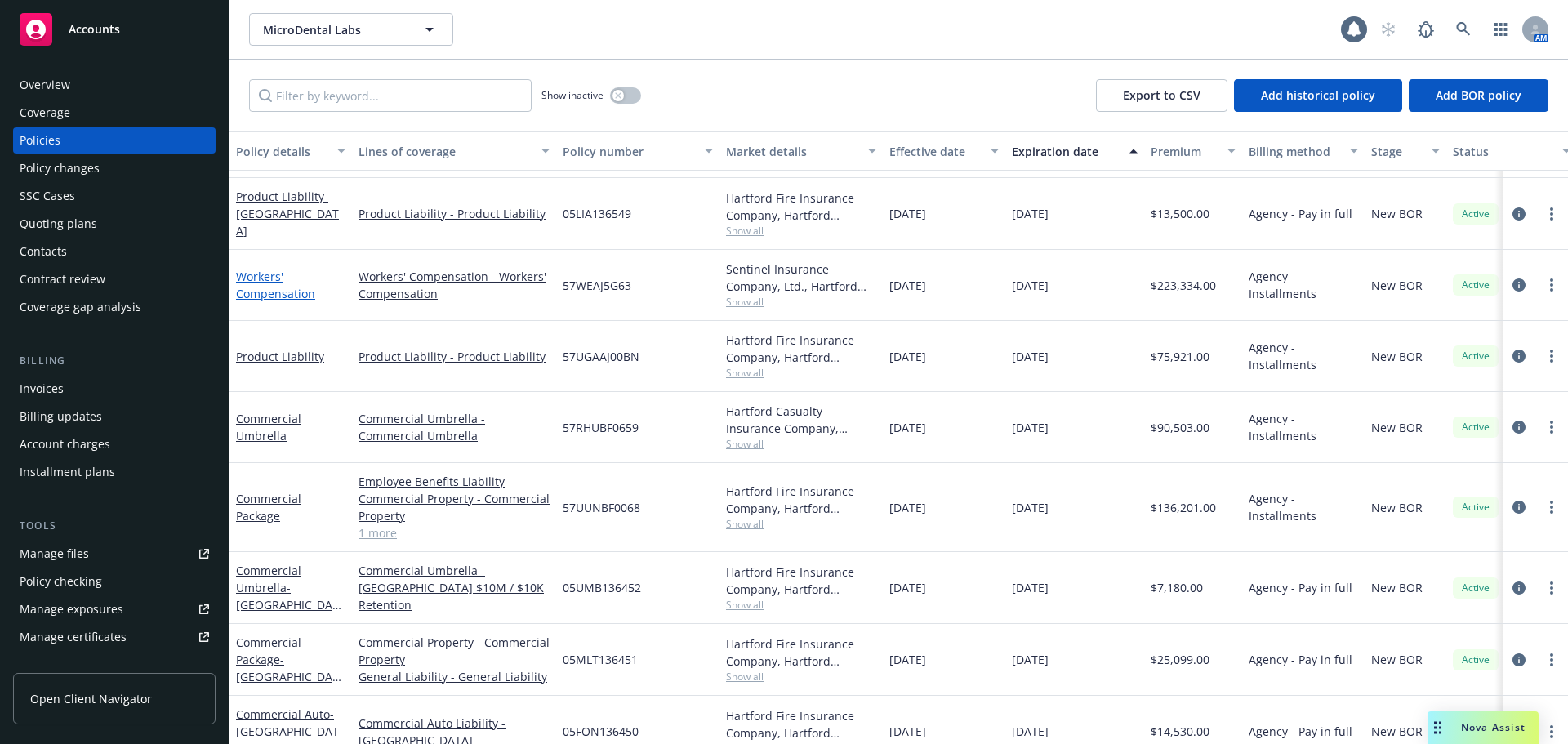
click at [274, 294] on link "Workers' Compensation" at bounding box center [275, 284] width 79 height 32
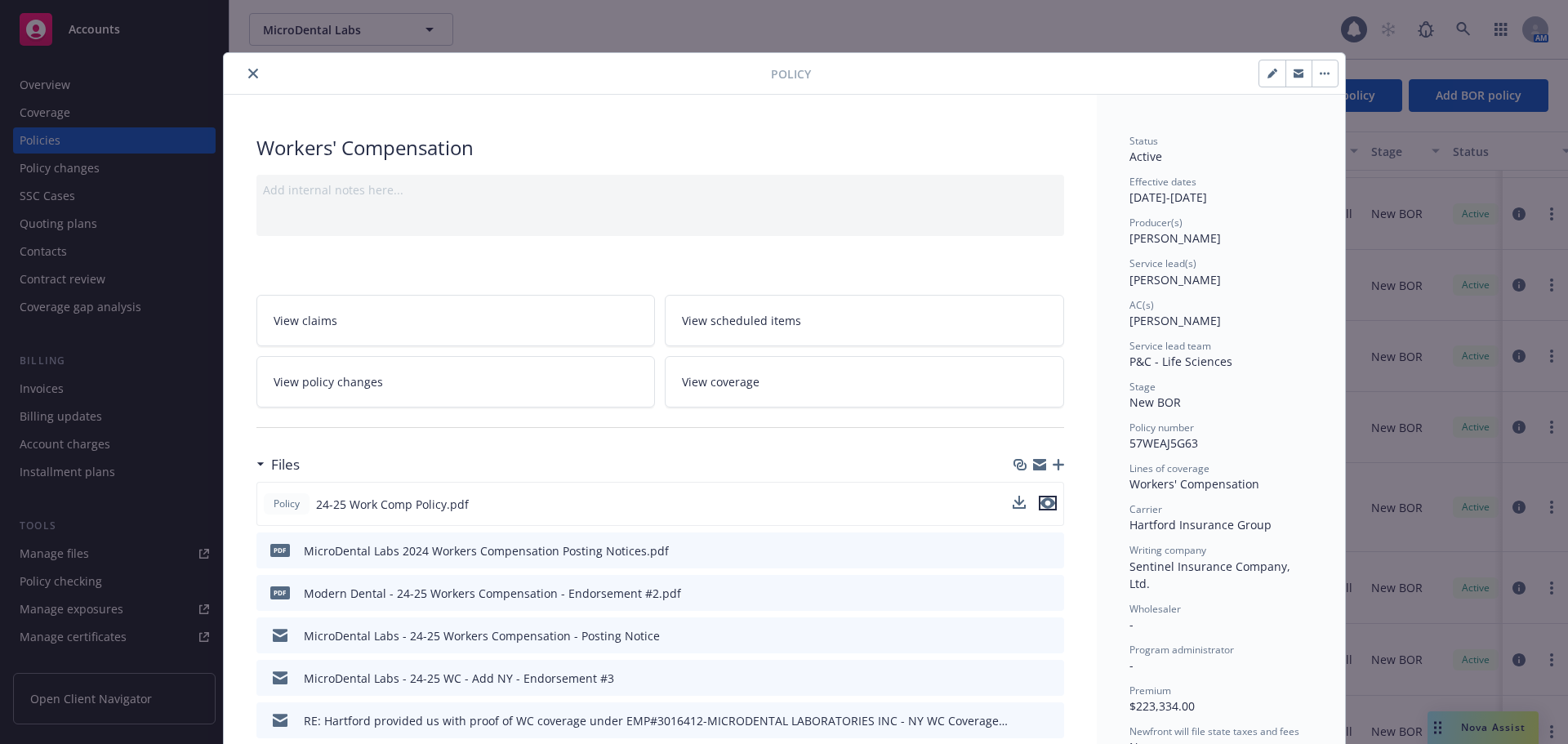
click at [1042, 503] on icon "preview file" at bounding box center [1048, 503] width 15 height 12
click at [249, 78] on icon "close" at bounding box center [254, 73] width 10 height 10
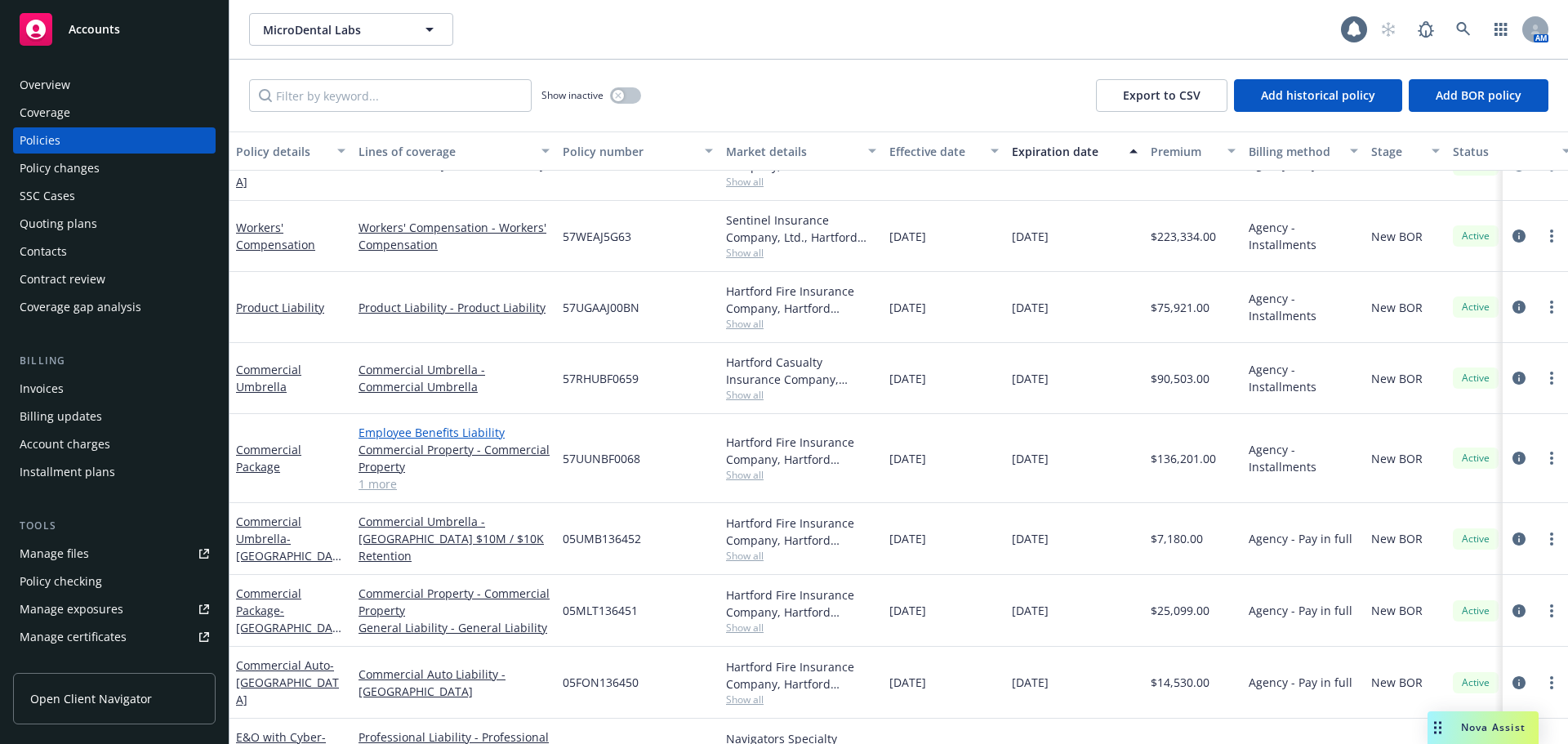
scroll to position [49, 0]
